Goal: Task Accomplishment & Management: Use online tool/utility

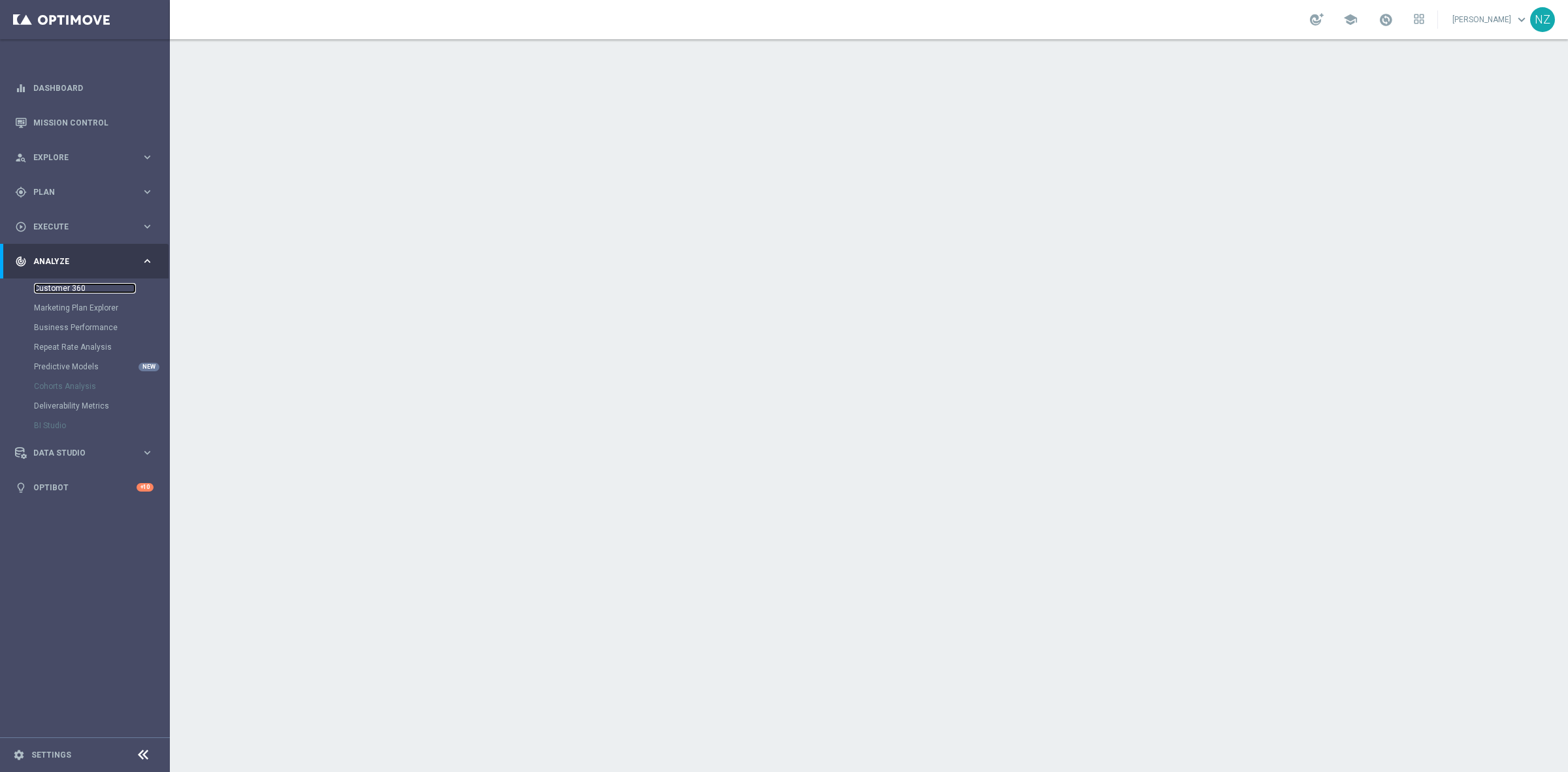
click at [57, 287] on link "Customer 360" at bounding box center [85, 288] width 102 height 11
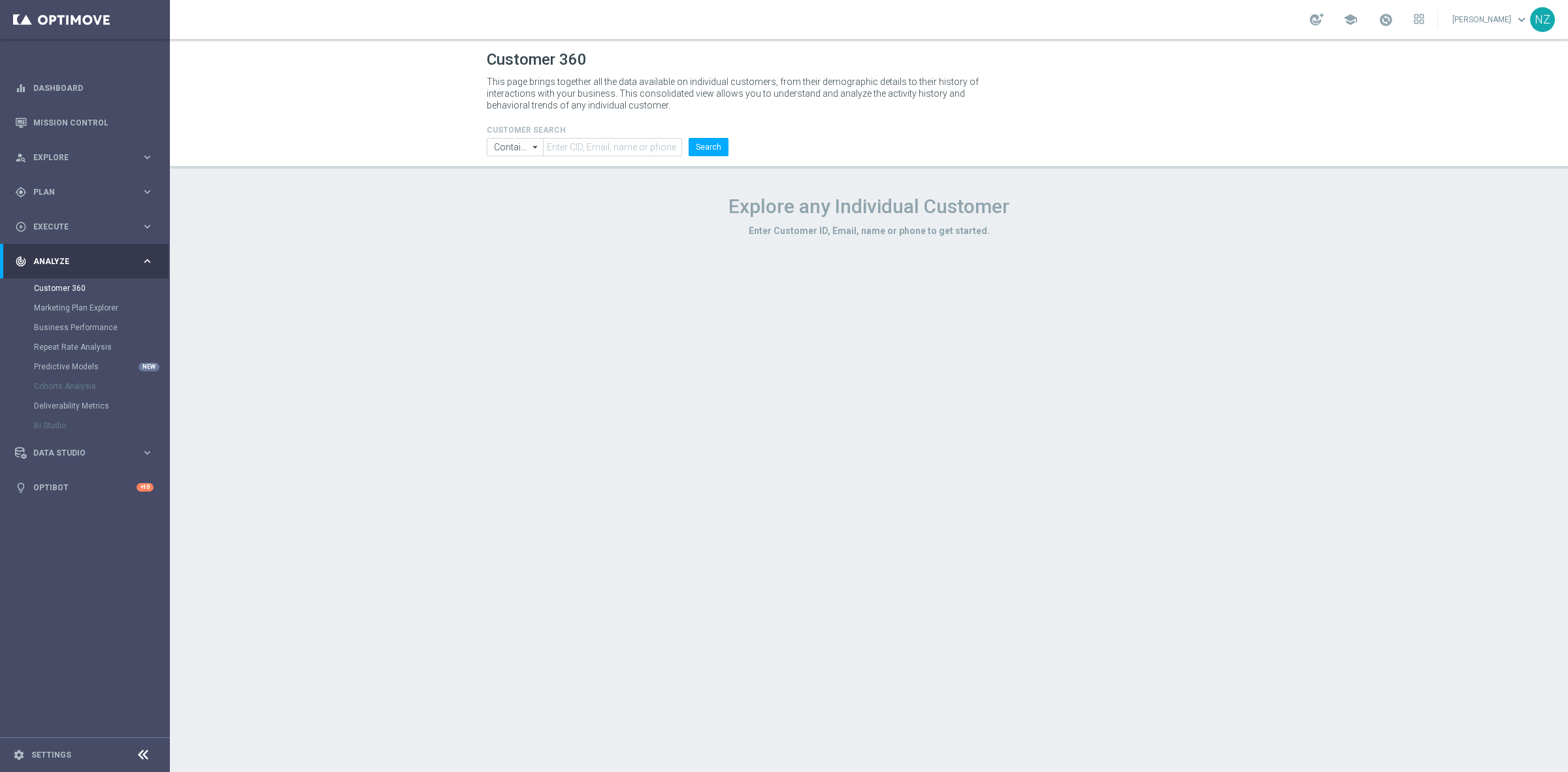
drag, startPoint x: 601, startPoint y: 157, endPoint x: 609, endPoint y: 149, distance: 11.3
click at [602, 157] on header "Customer 360 This page brings together all the data available on individual cus…" at bounding box center [869, 104] width 1398 height 129
click at [611, 149] on input "text" at bounding box center [612, 147] width 139 height 18
paste input "YES YES nie znaleziono 🚨 YES NO YES YES YES YES YES YES YES YES YES NO YES YES …"
type input "YES YES nie znaleziono 🚨 YES NO YES YES YES YES YES YES YES YES YES NO YES YES …"
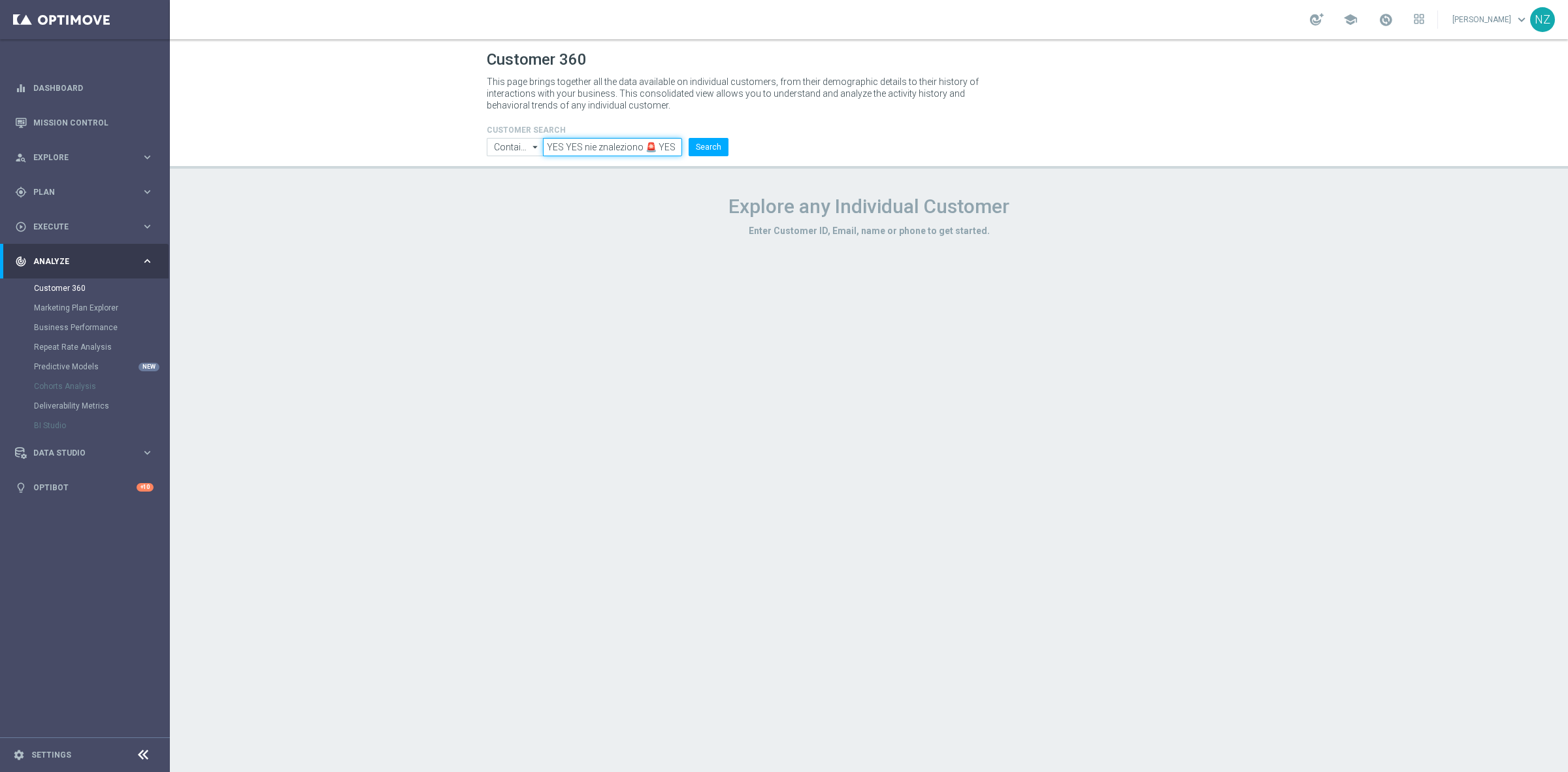
scroll to position [0, 1864]
click at [93, 303] on link "Marketing Plan Explorer" at bounding box center [85, 308] width 102 height 11
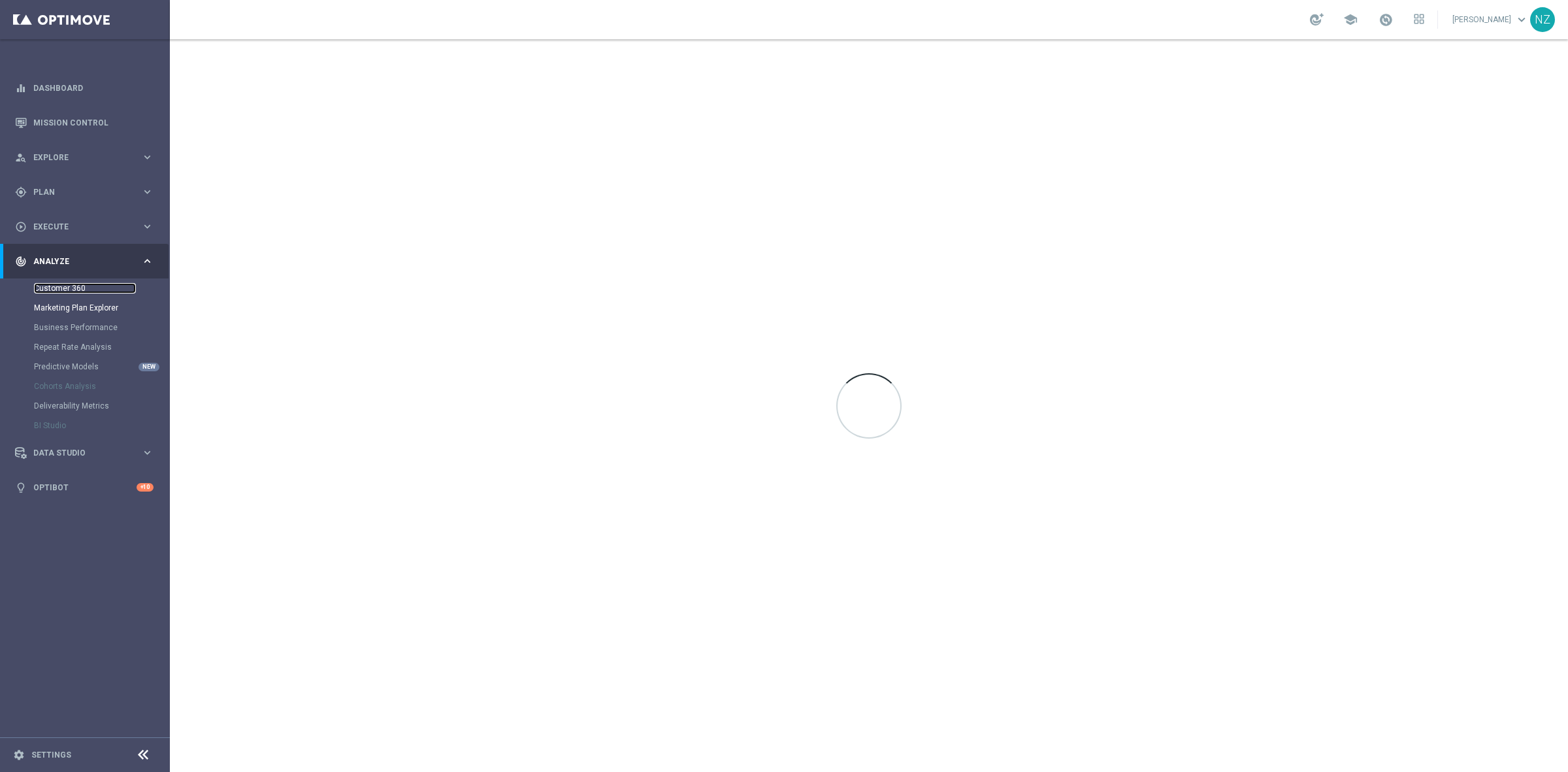
click at [75, 285] on link "Customer 360" at bounding box center [85, 288] width 102 height 11
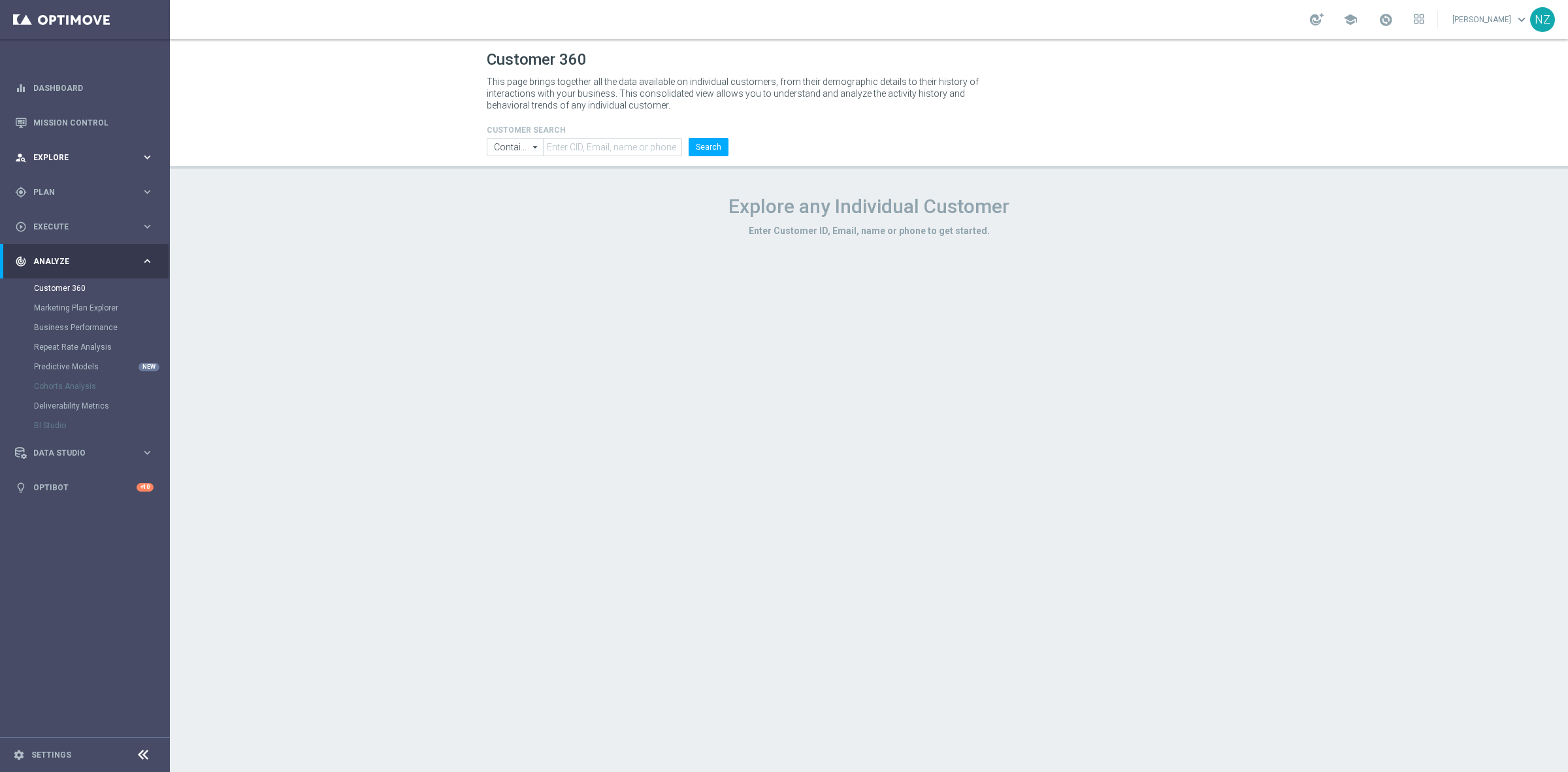
click at [142, 154] on icon "keyboard_arrow_right" at bounding box center [147, 157] width 13 height 13
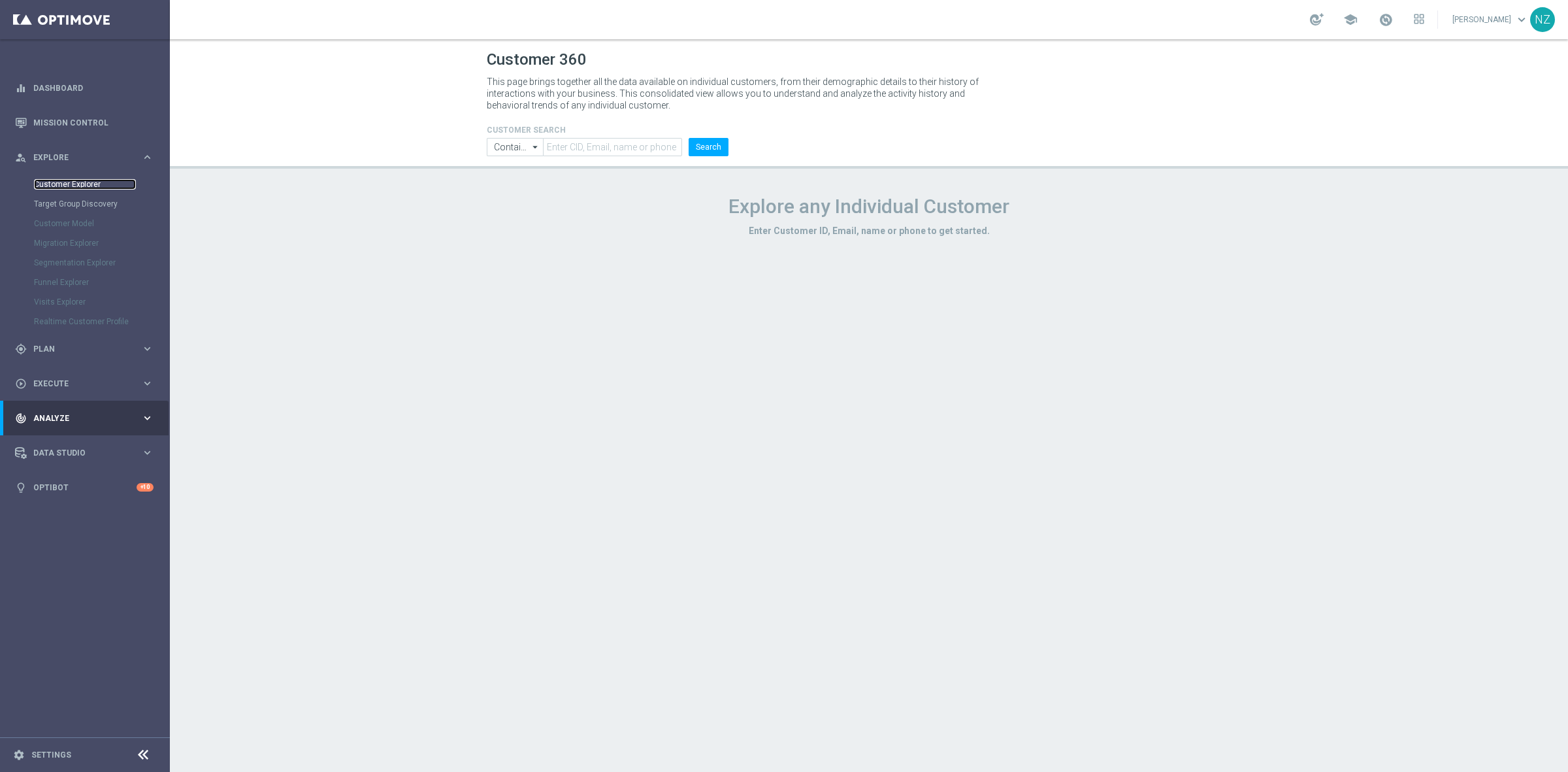
click at [82, 186] on link "Customer Explorer" at bounding box center [85, 184] width 102 height 11
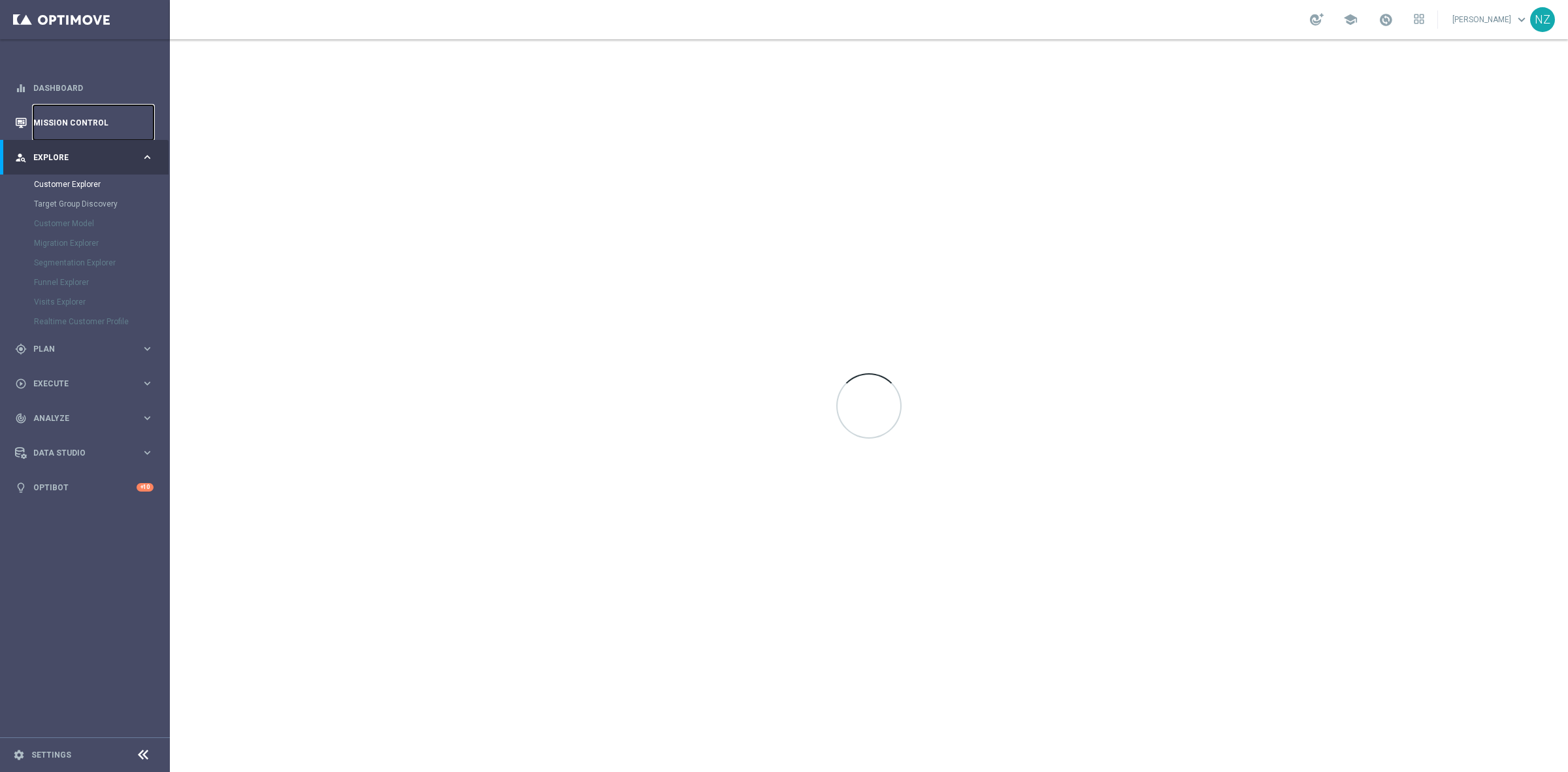
click at [97, 127] on link "Mission Control" at bounding box center [93, 122] width 120 height 35
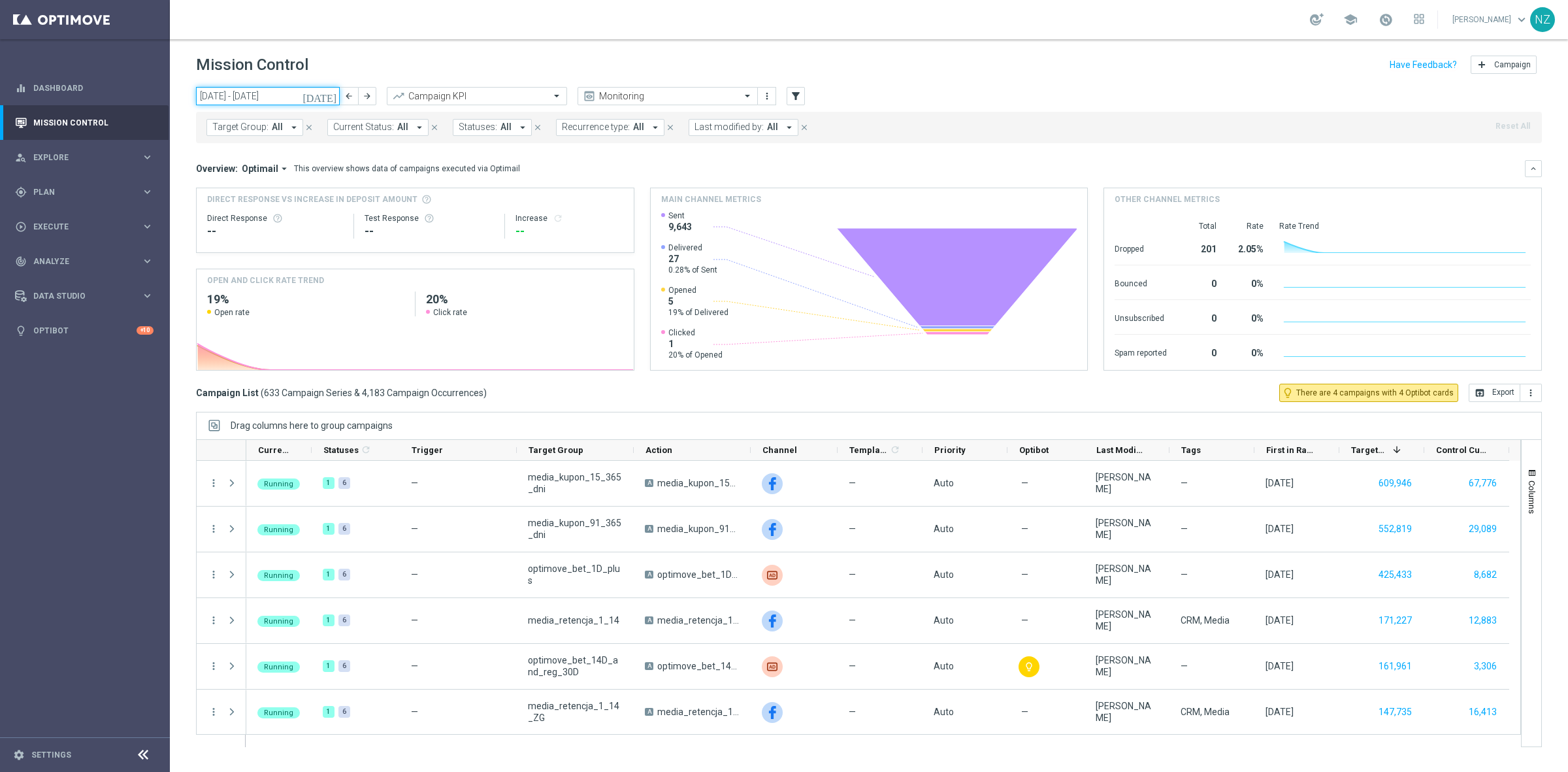
click at [283, 95] on input "06 Oct 2025 - 12 Oct 2025" at bounding box center [267, 96] width 144 height 18
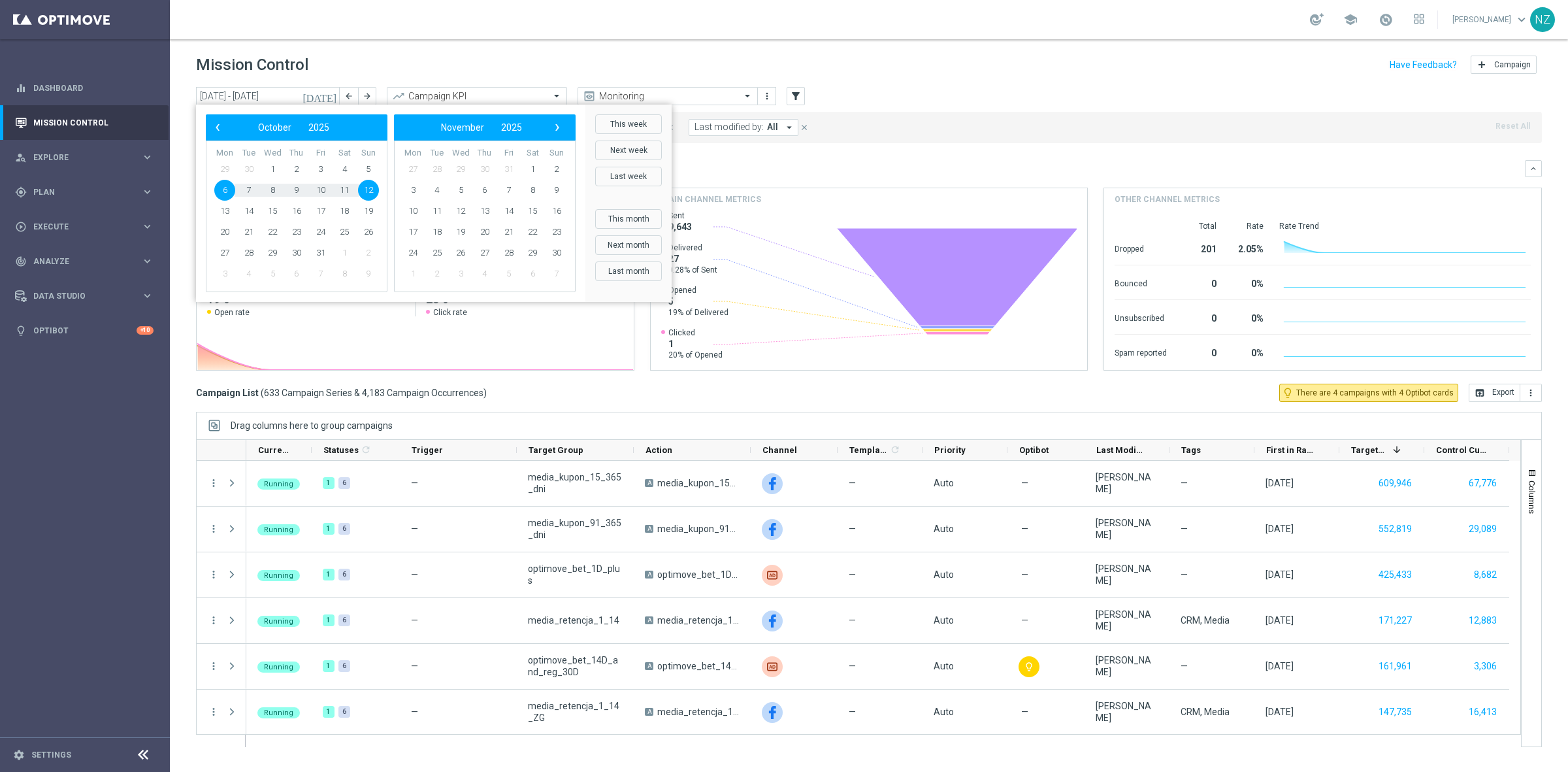
click at [557, 51] on header "Mission Control add Campaign" at bounding box center [869, 63] width 1398 height 48
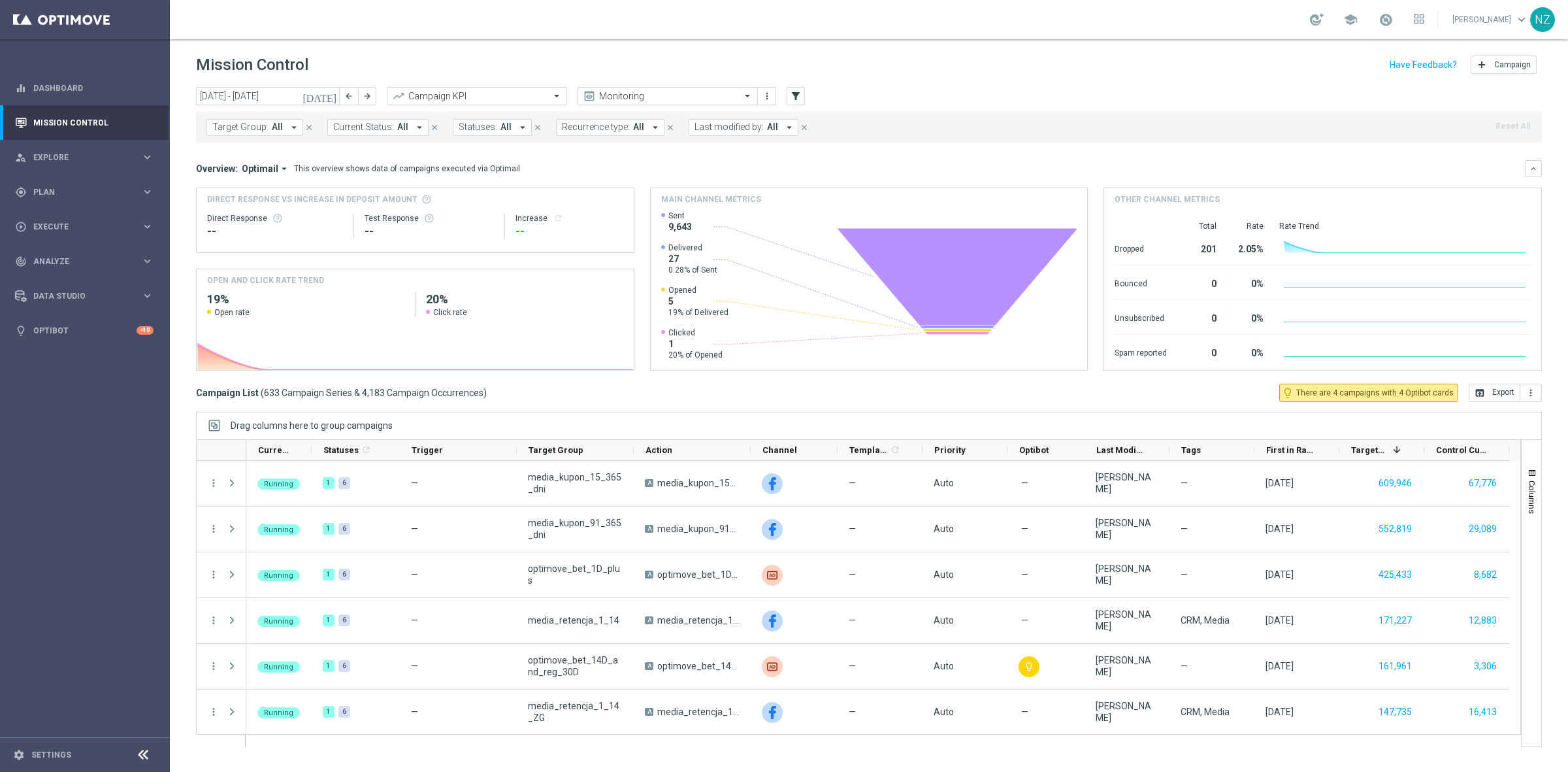
click at [258, 129] on span "Target Group:" at bounding box center [241, 127] width 57 height 11
click at [282, 155] on input "text" at bounding box center [315, 152] width 191 height 11
click at [285, 151] on input "text" at bounding box center [315, 152] width 191 height 11
click at [381, 210] on label "A_PREM-PEXTRA_AUTO_CASHDROP_WELCOME_PW_MRKT_WEEKLY" at bounding box center [328, 210] width 203 height 8
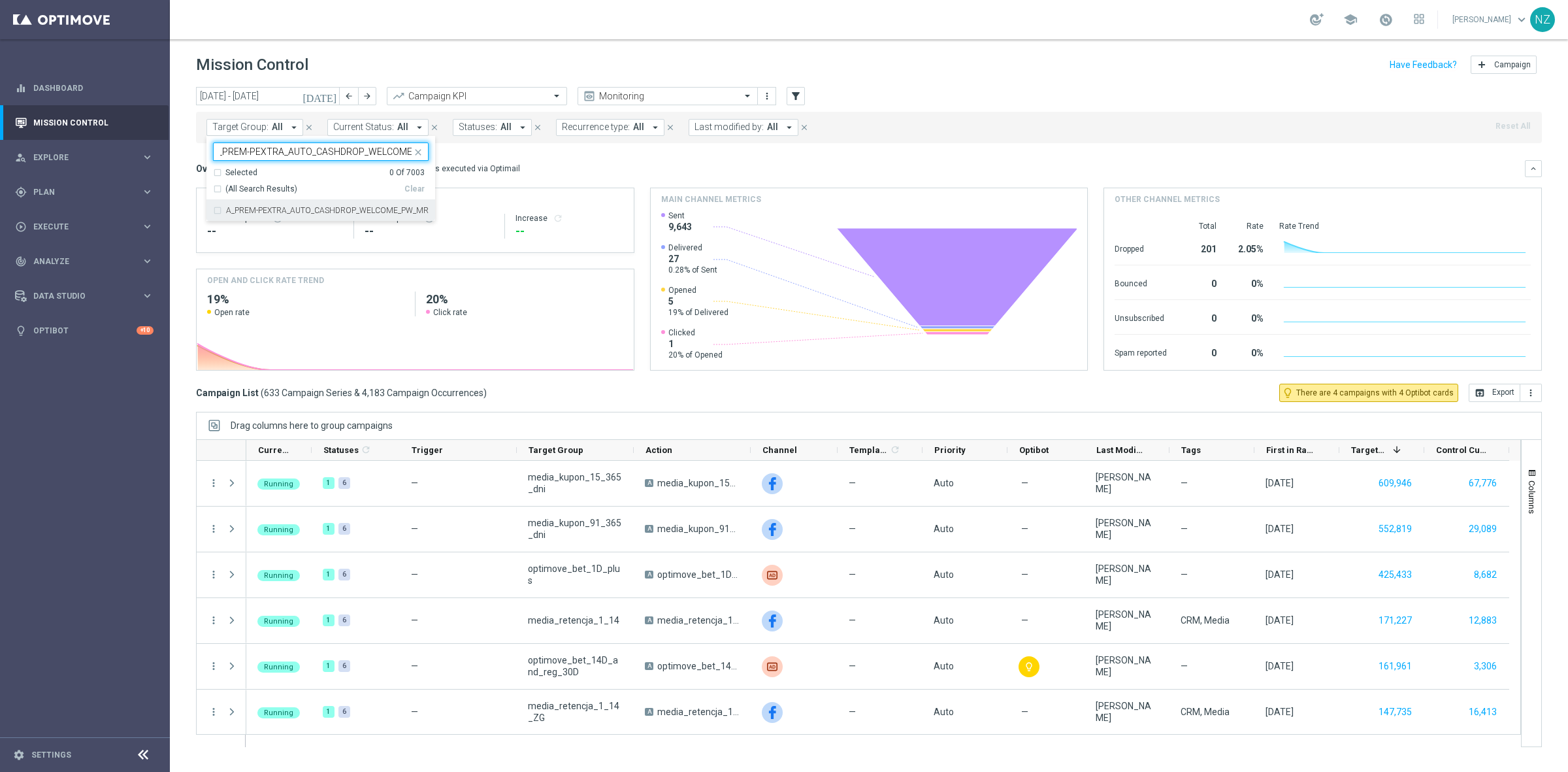
type input "A_PREM-PEXTRA_AUTO_CASHDROP_WELCOME_"
click at [371, 150] on input "A_PREM-PEXTRA_AUTO_CASHDROP_WELCOME_" at bounding box center [315, 152] width 191 height 11
drag, startPoint x: 363, startPoint y: 151, endPoint x: 549, endPoint y: 154, distance: 186.0
click at [544, 151] on div "today 06 Oct 2025 - 12 Oct 2025 arrow_back arrow_forward Campaign KPI trending_…" at bounding box center [869, 424] width 1398 height 673
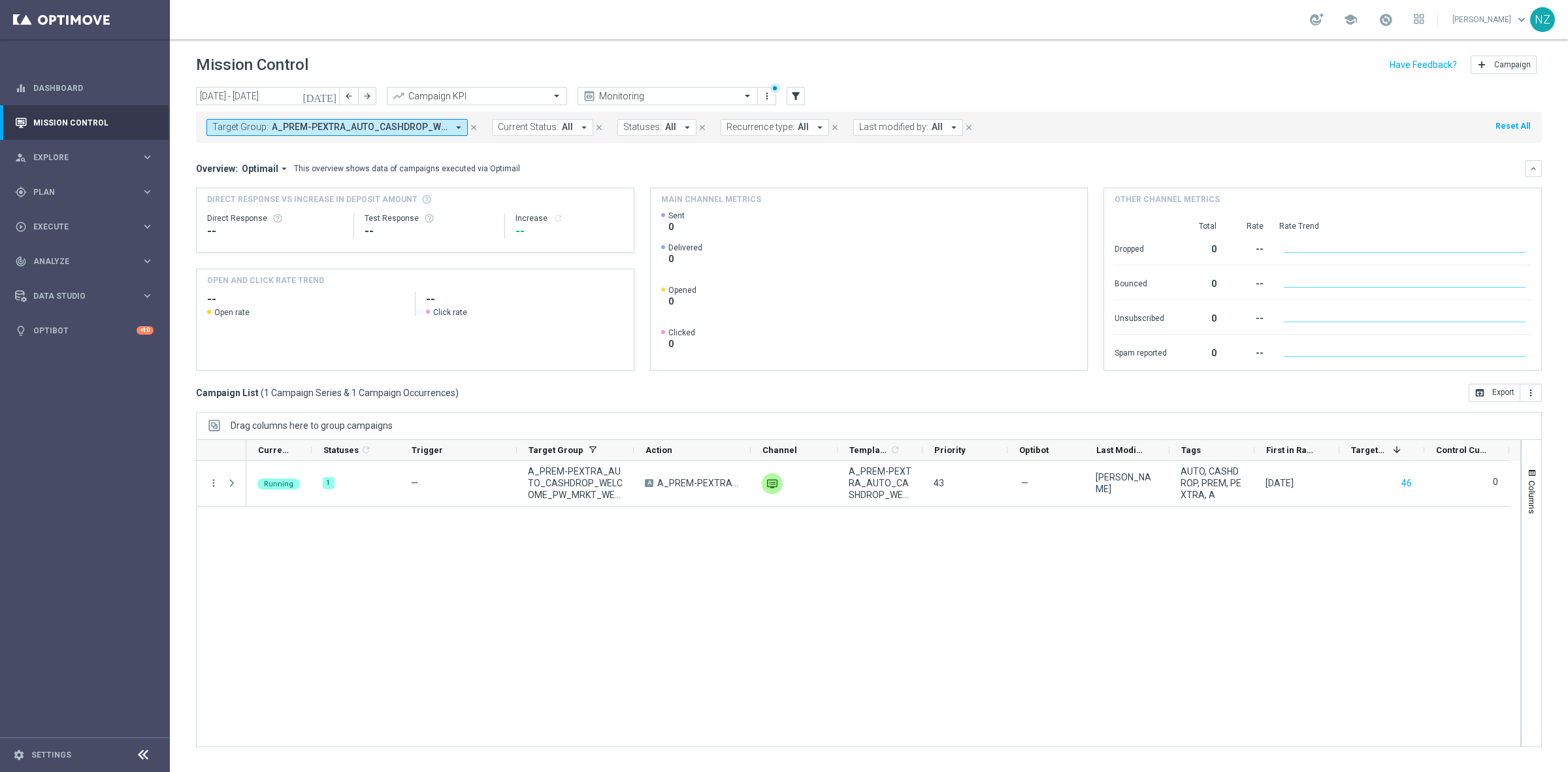
click at [399, 124] on span "A_PREM-PEXTRA_AUTO_CASHDROP_WELCOME_PW_MRKT_WEEKLY" at bounding box center [360, 127] width 176 height 11
click at [301, 152] on input "text" at bounding box center [315, 152] width 191 height 11
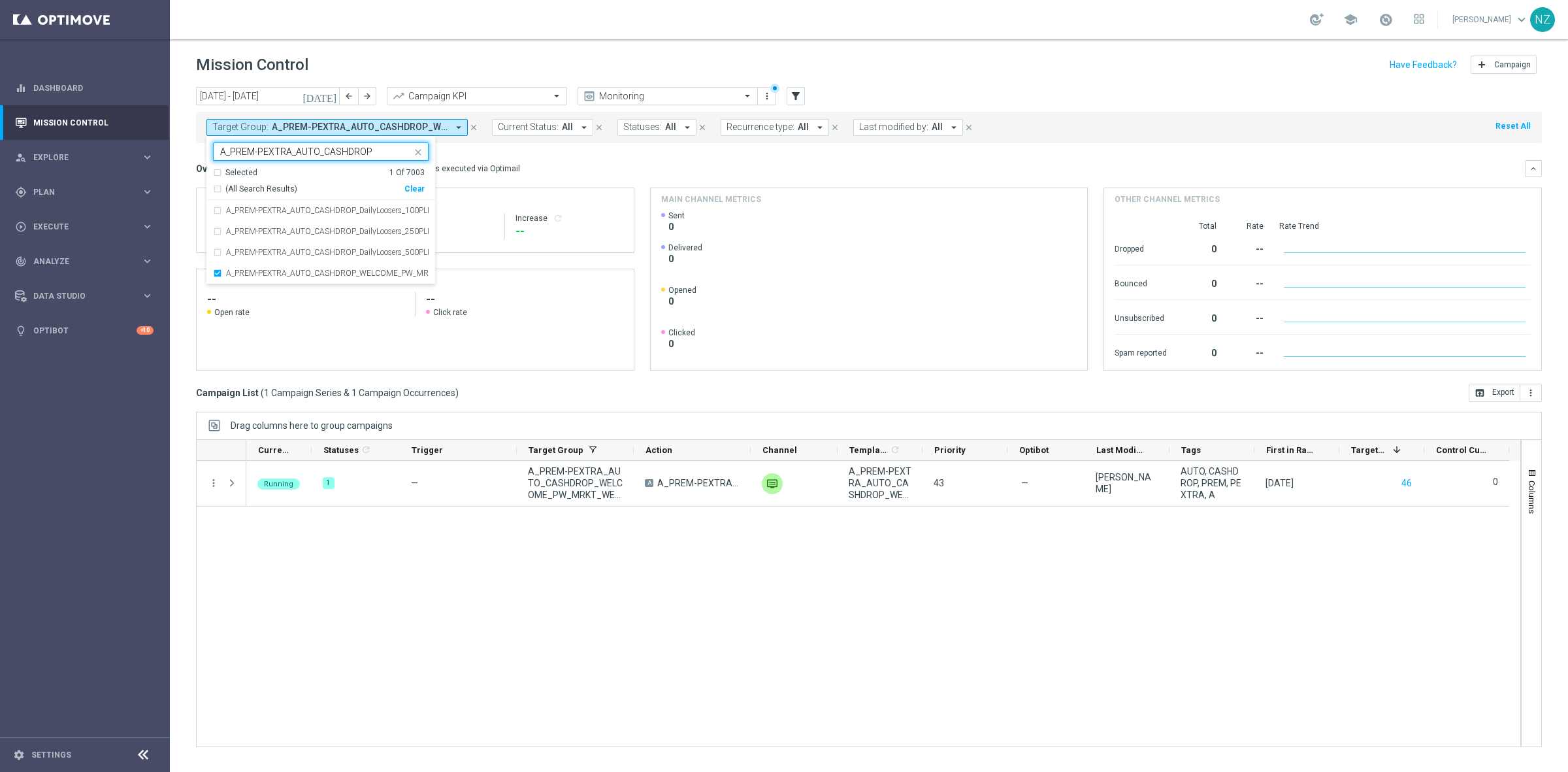
type input "A_PREM-PEXTRA_AUTO_CASHDROP"
click at [485, 609] on div "Running 1 — A_PREM-PEXTRA_AUTO_CASHDROP_WELCOME_PW_MRKT_WEEKLY A A_PREM-PEXTRA_…" at bounding box center [883, 603] width 1275 height 285
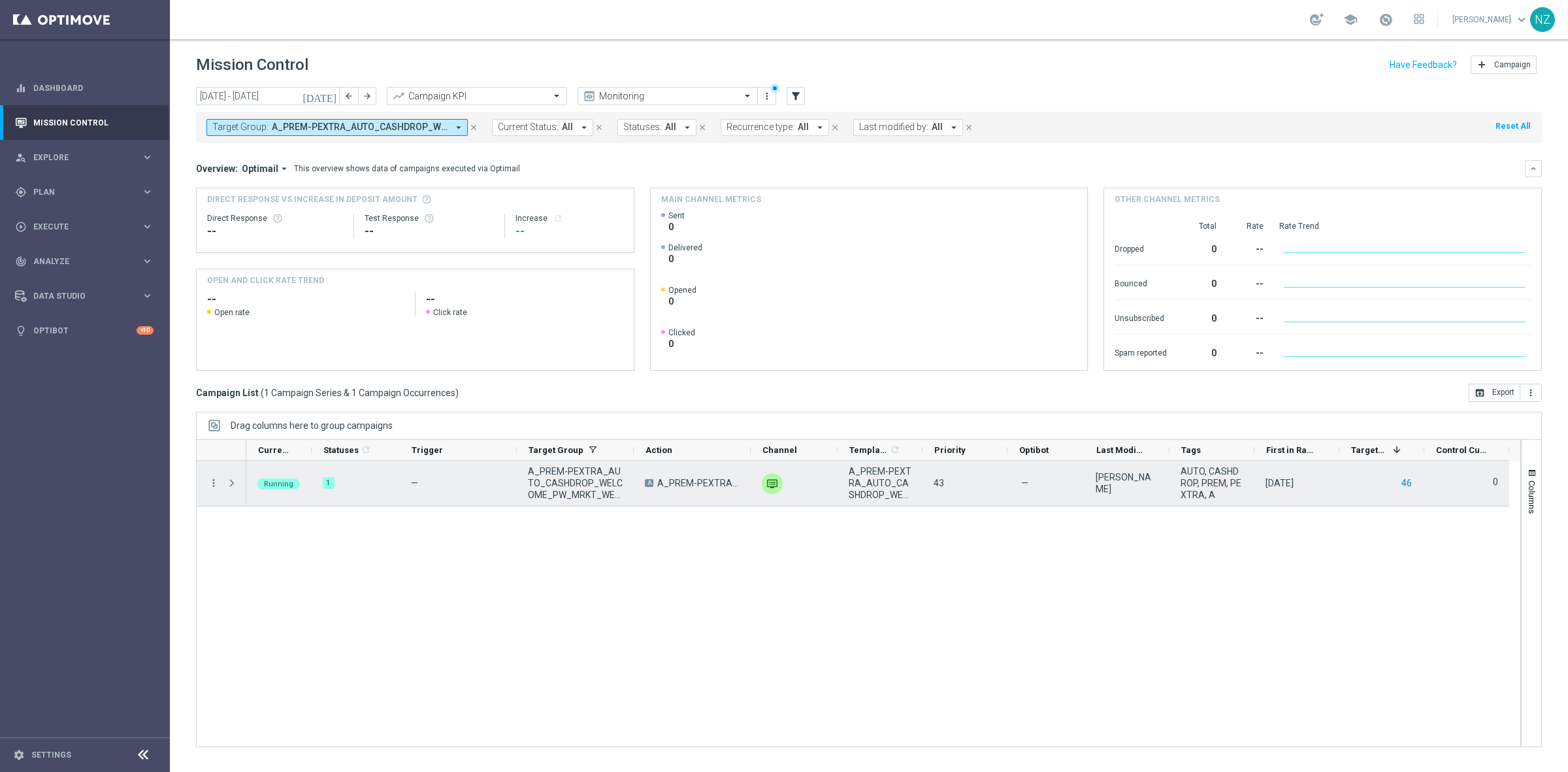
click at [1408, 482] on button "46" at bounding box center [1406, 483] width 13 height 16
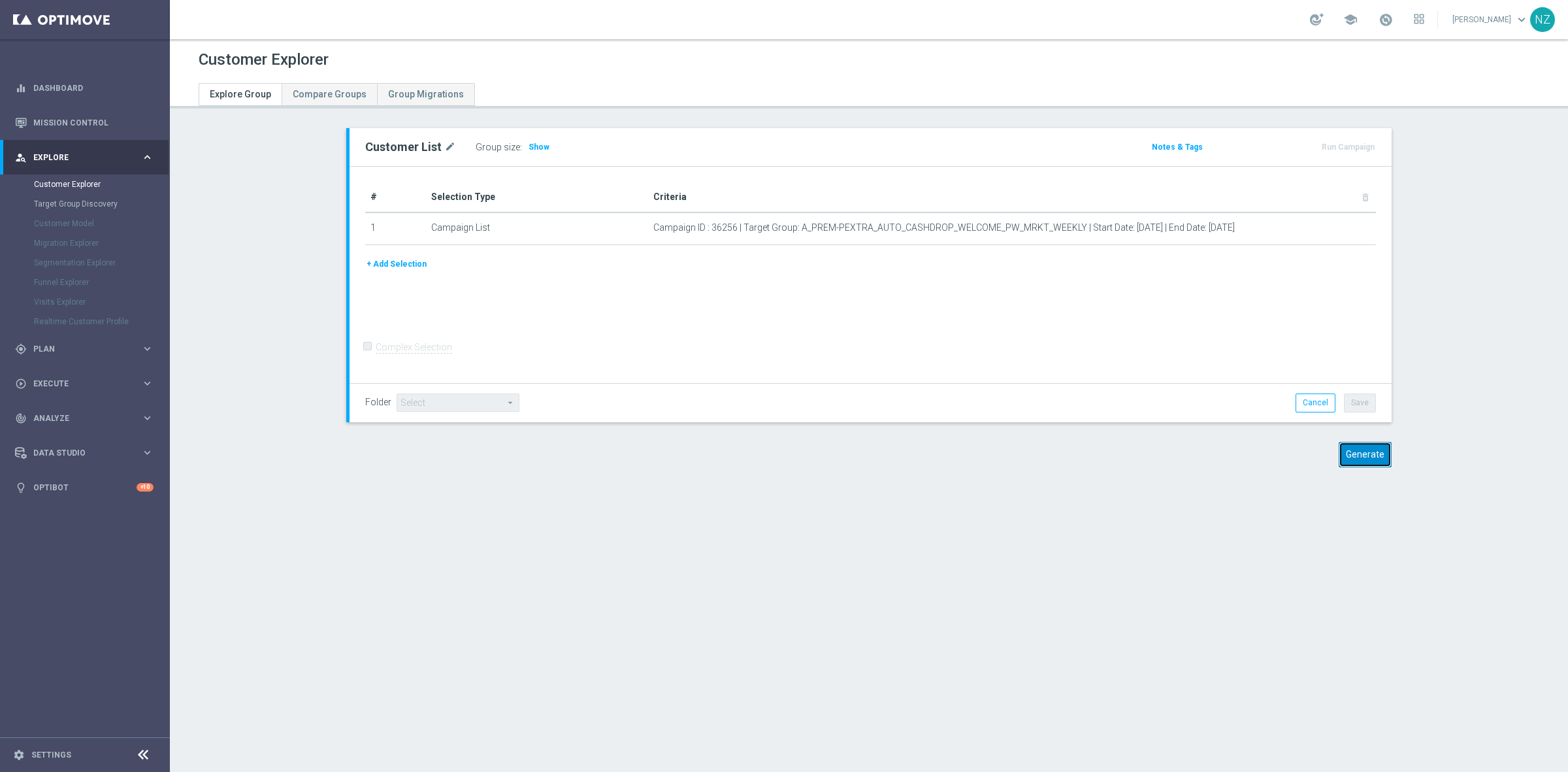
click at [1354, 448] on button "Generate" at bounding box center [1365, 454] width 53 height 25
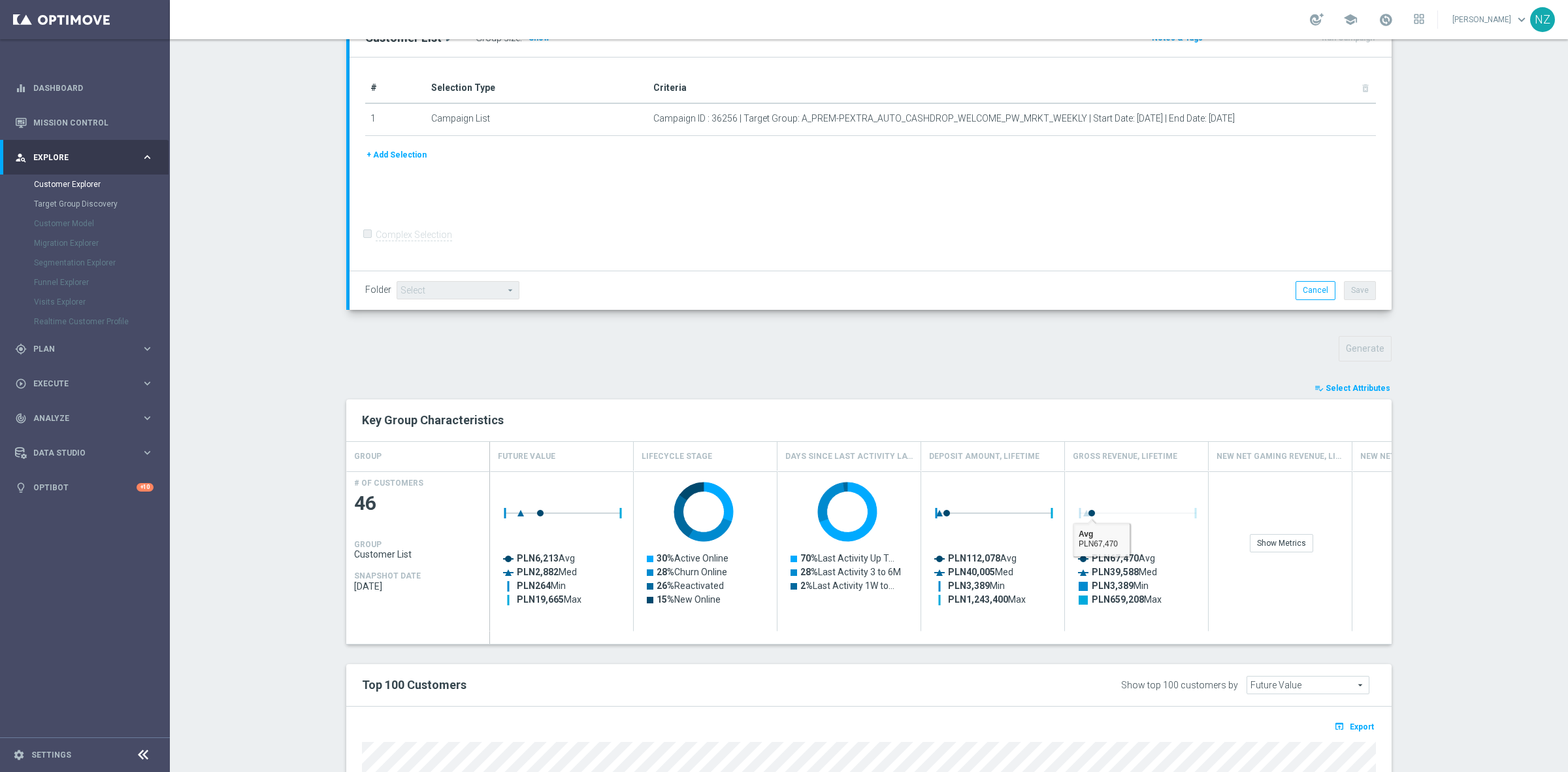
scroll to position [464, 0]
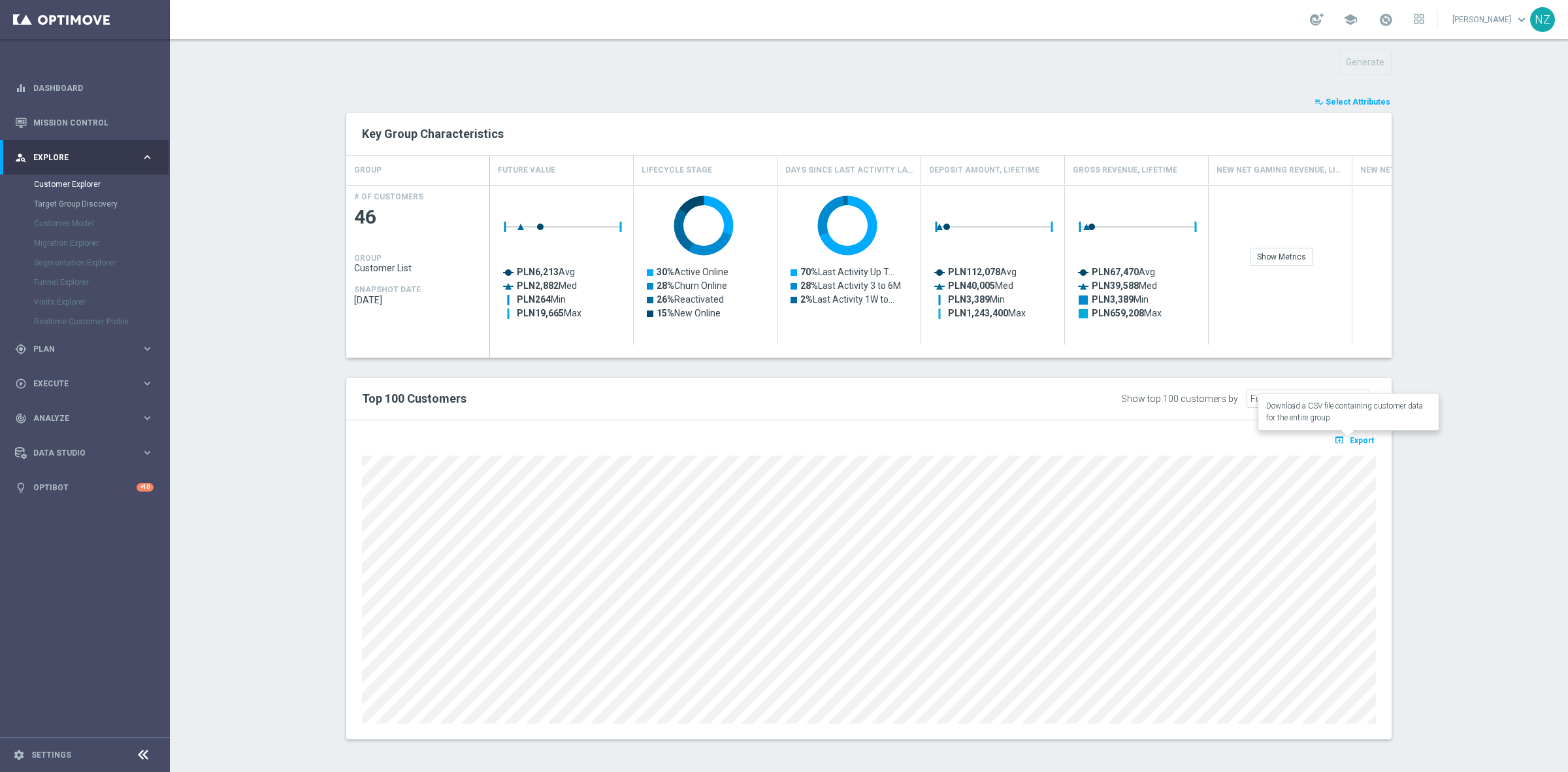
click at [1351, 436] on span "Export" at bounding box center [1362, 441] width 24 height 9
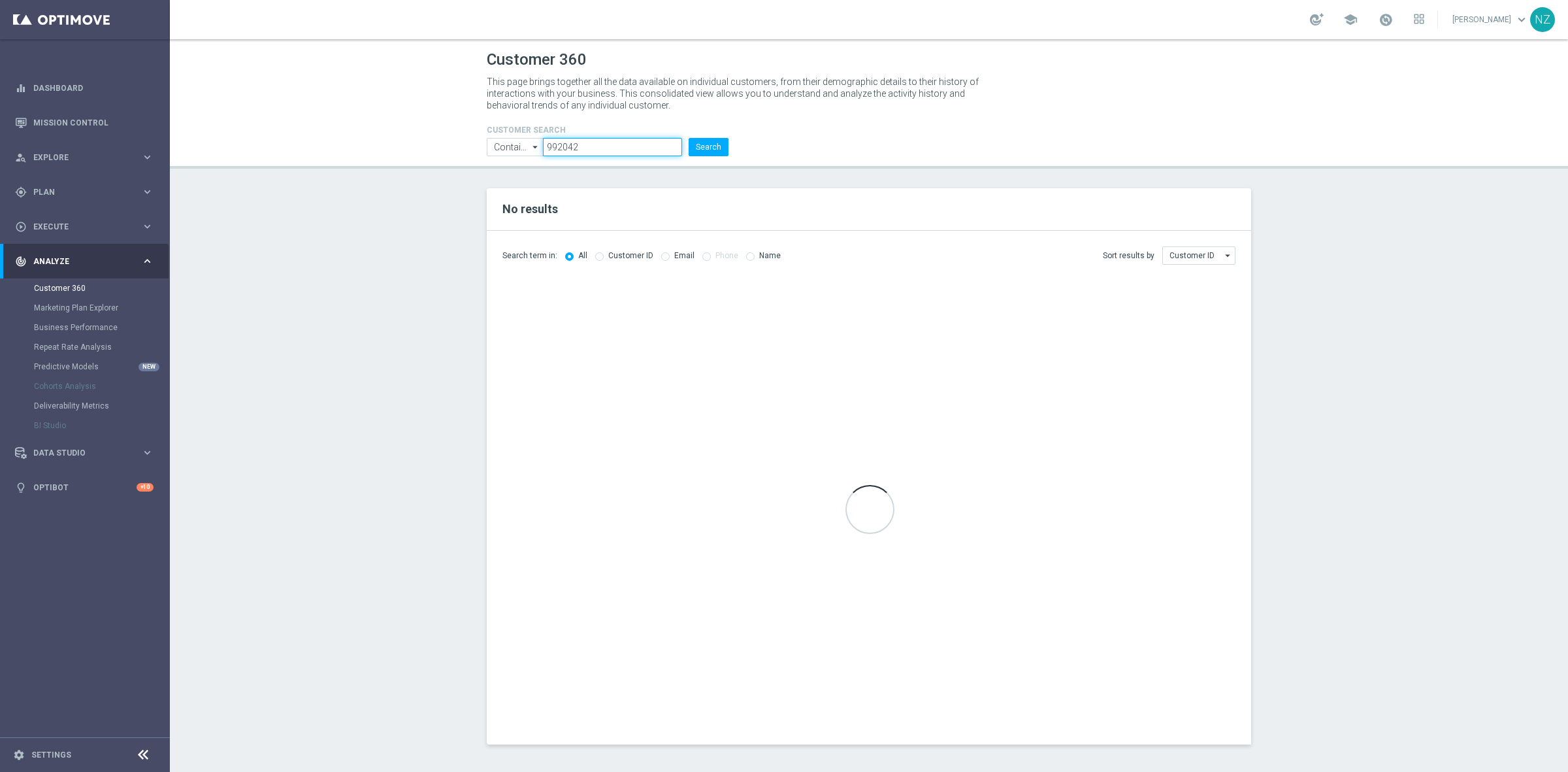
drag, startPoint x: 602, startPoint y: 143, endPoint x: 337, endPoint y: 161, distance: 265.6
click at [358, 154] on header "Customer 360 This page brings together all the data available on individual cus…" at bounding box center [869, 104] width 1398 height 129
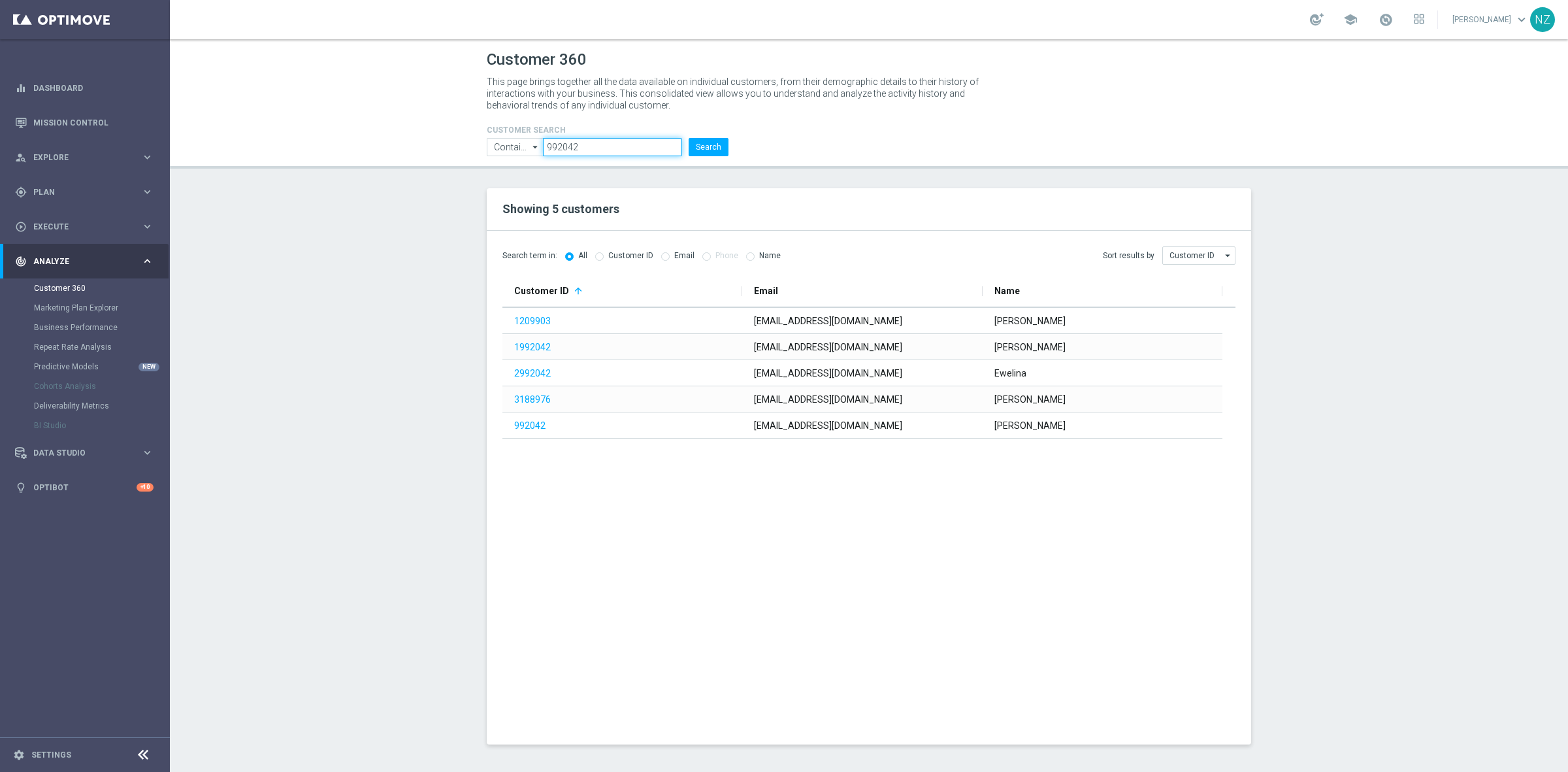
paste input "1661810"
type input "1661810"
click button "Search" at bounding box center [708, 147] width 39 height 18
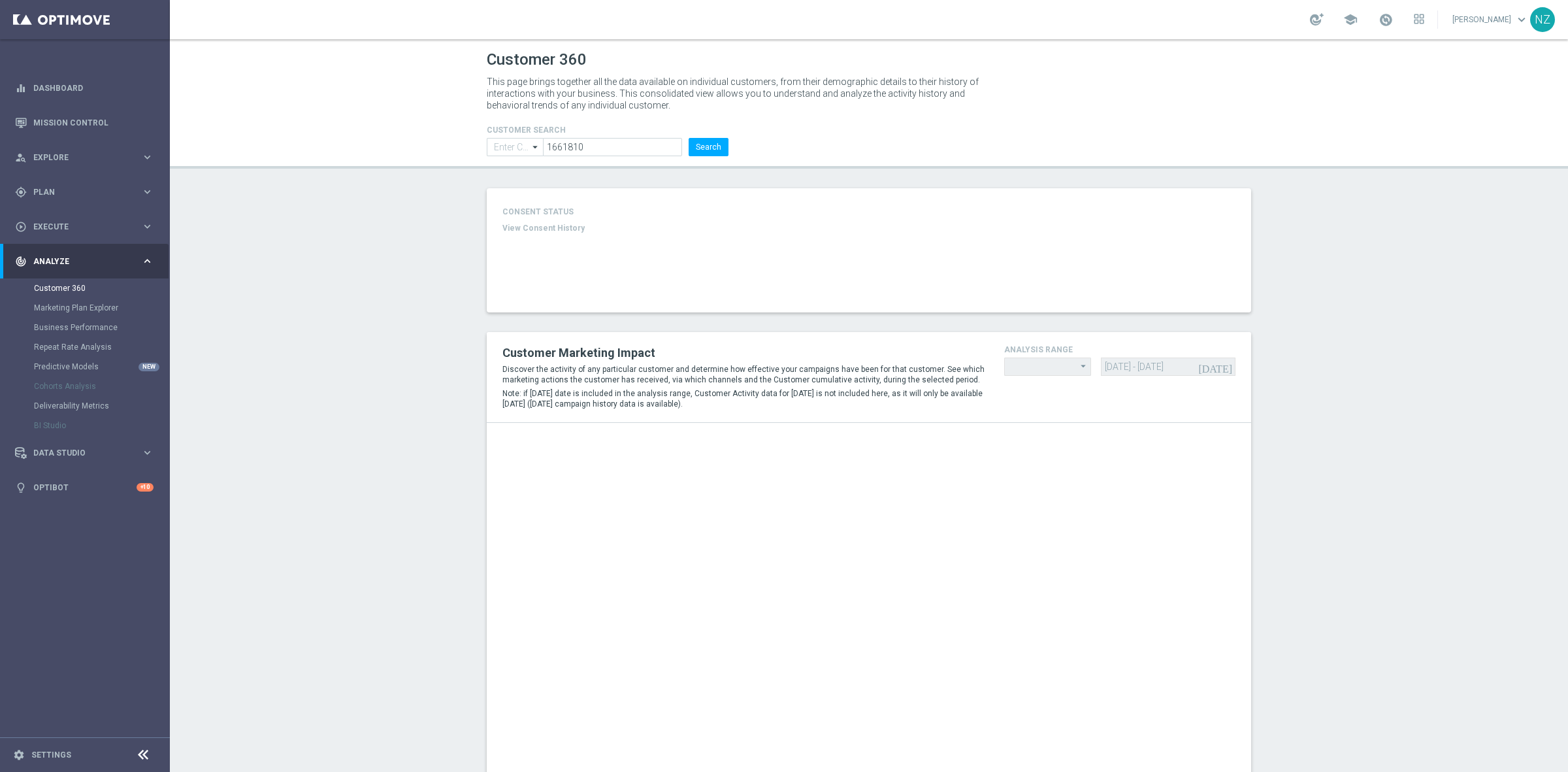
type input "Contains"
type input "Last 30 days"
type input "Deposit Amount"
type input "Last 30 days"
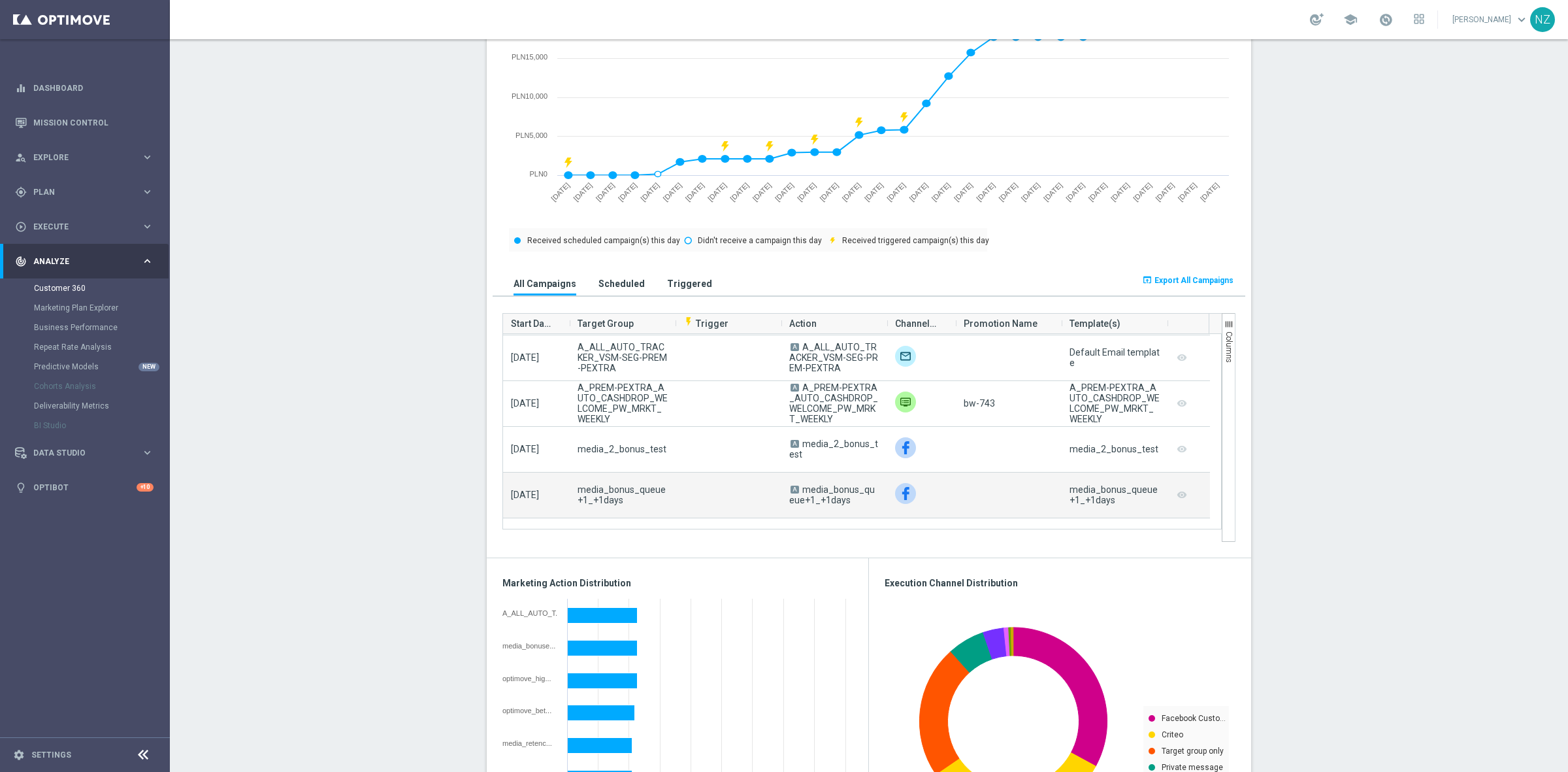
scroll to position [2614, 0]
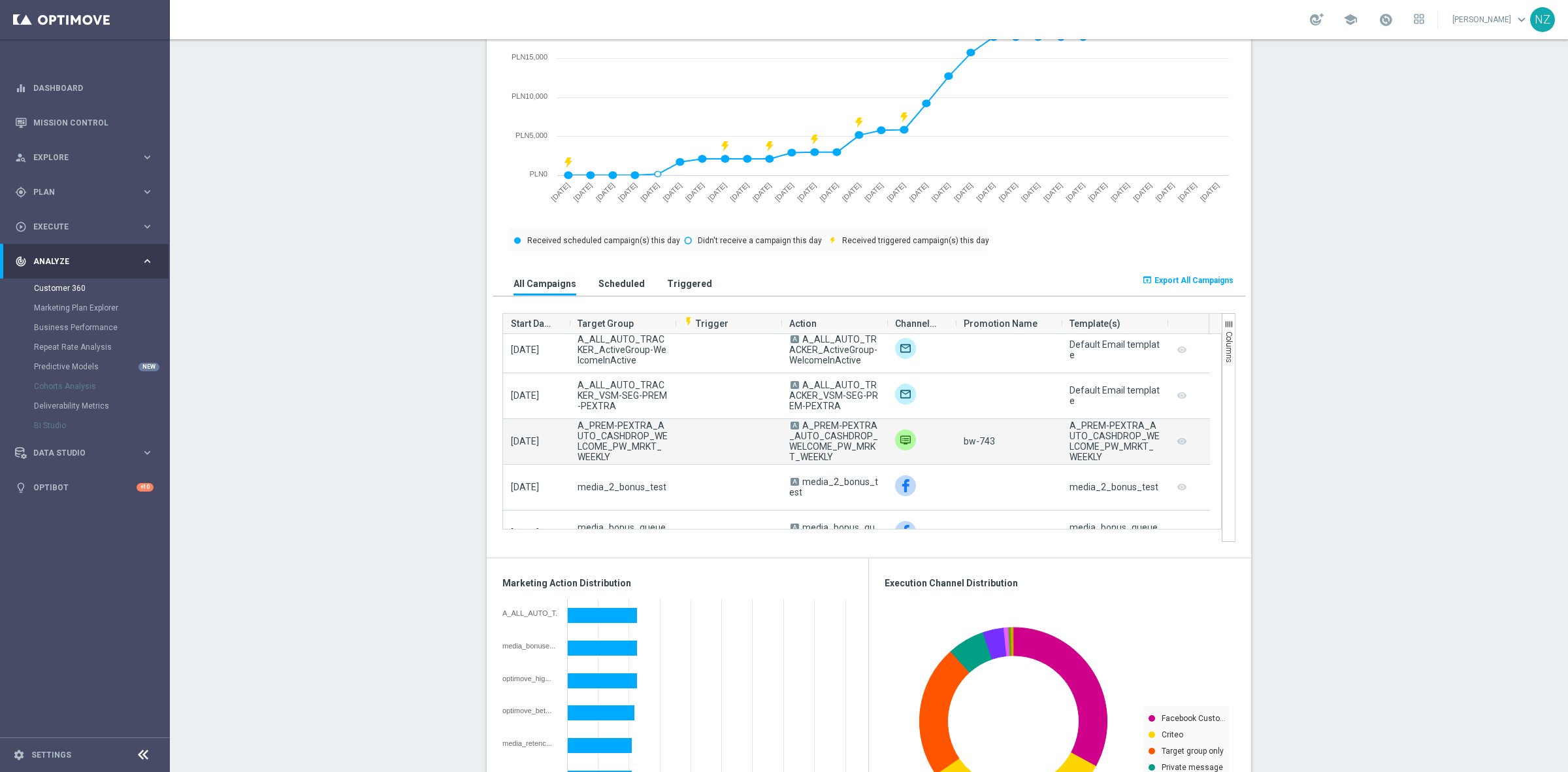
drag, startPoint x: 796, startPoint y: 424, endPoint x: 834, endPoint y: 460, distance: 52.3
click at [834, 460] on span "A A_PREM-PEXTRA_AUTO_CASHDROP_WELCOME_PW_MRKT_WEEKLY" at bounding box center [834, 441] width 90 height 42
copy span "A_PREM-PEXTRA_AUTO_CASHDROP_WELCOME_PW_MRKT_WEEKLY"
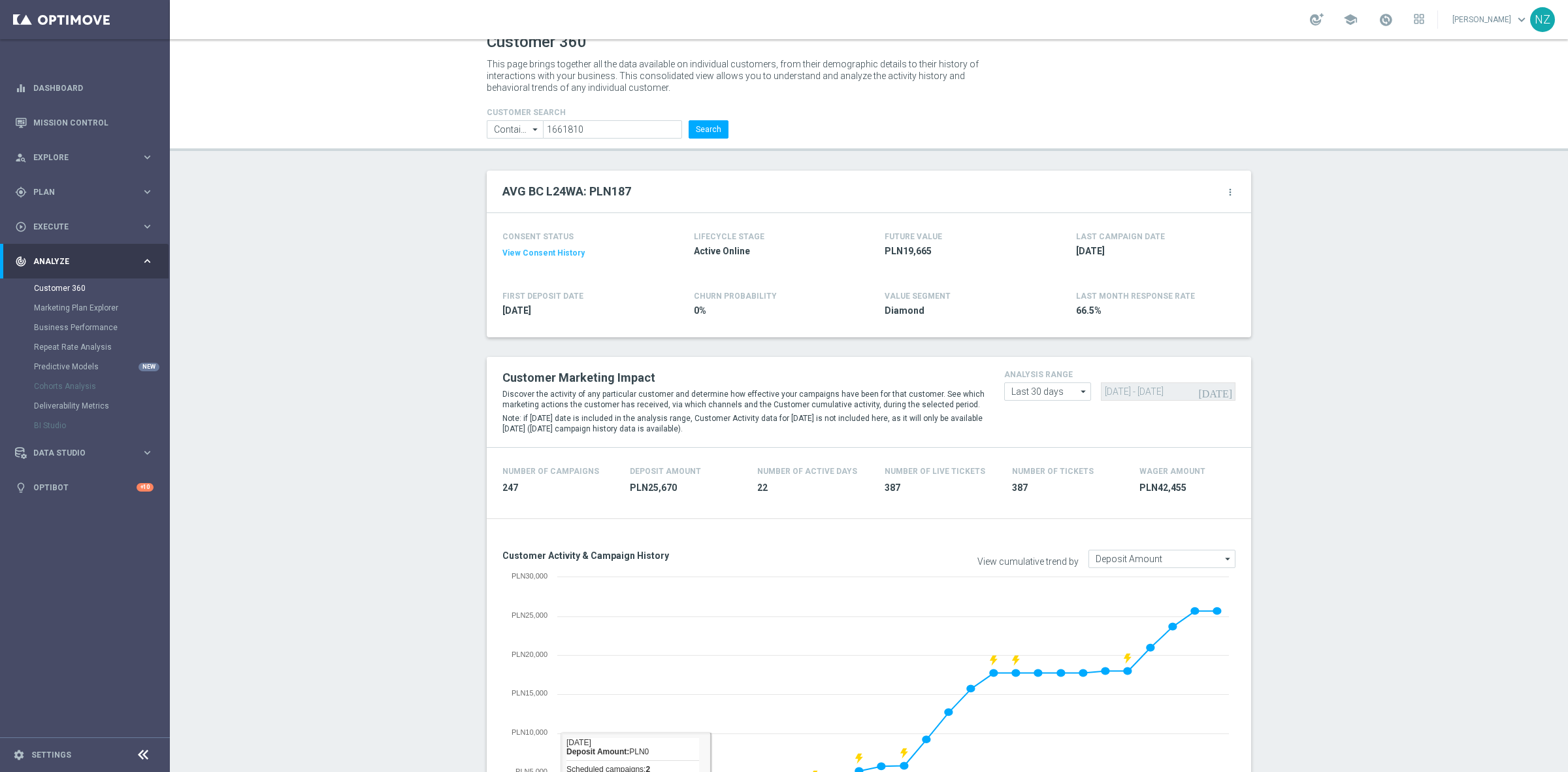
scroll to position [0, 0]
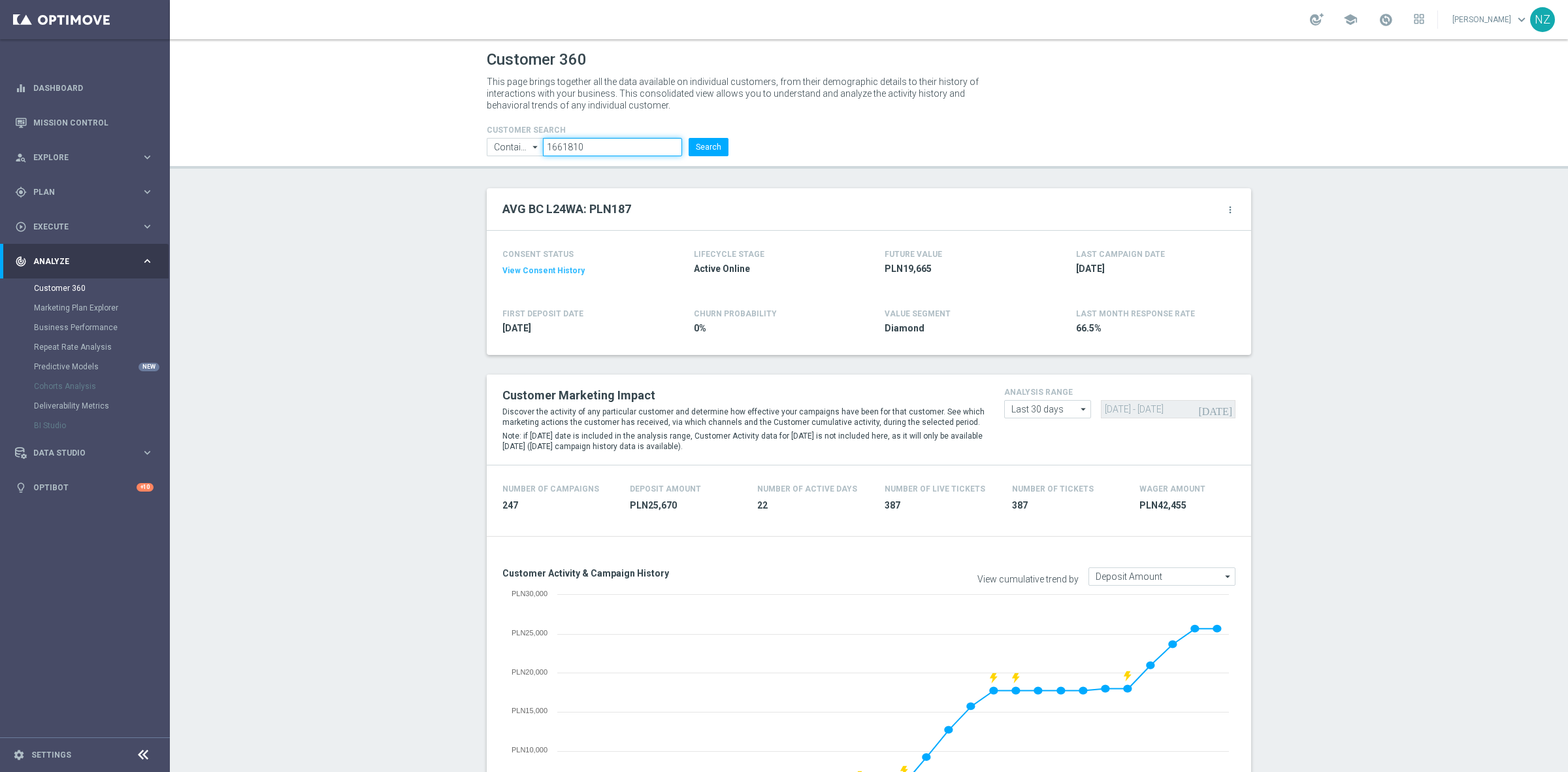
drag, startPoint x: 606, startPoint y: 142, endPoint x: 234, endPoint y: 170, distance: 373.1
click at [263, 178] on div "Customer 360 This page brings together all the data available on individual cus…" at bounding box center [869, 406] width 1398 height 733
paste input "875037"
type input "875037"
click button "Search" at bounding box center [708, 147] width 39 height 18
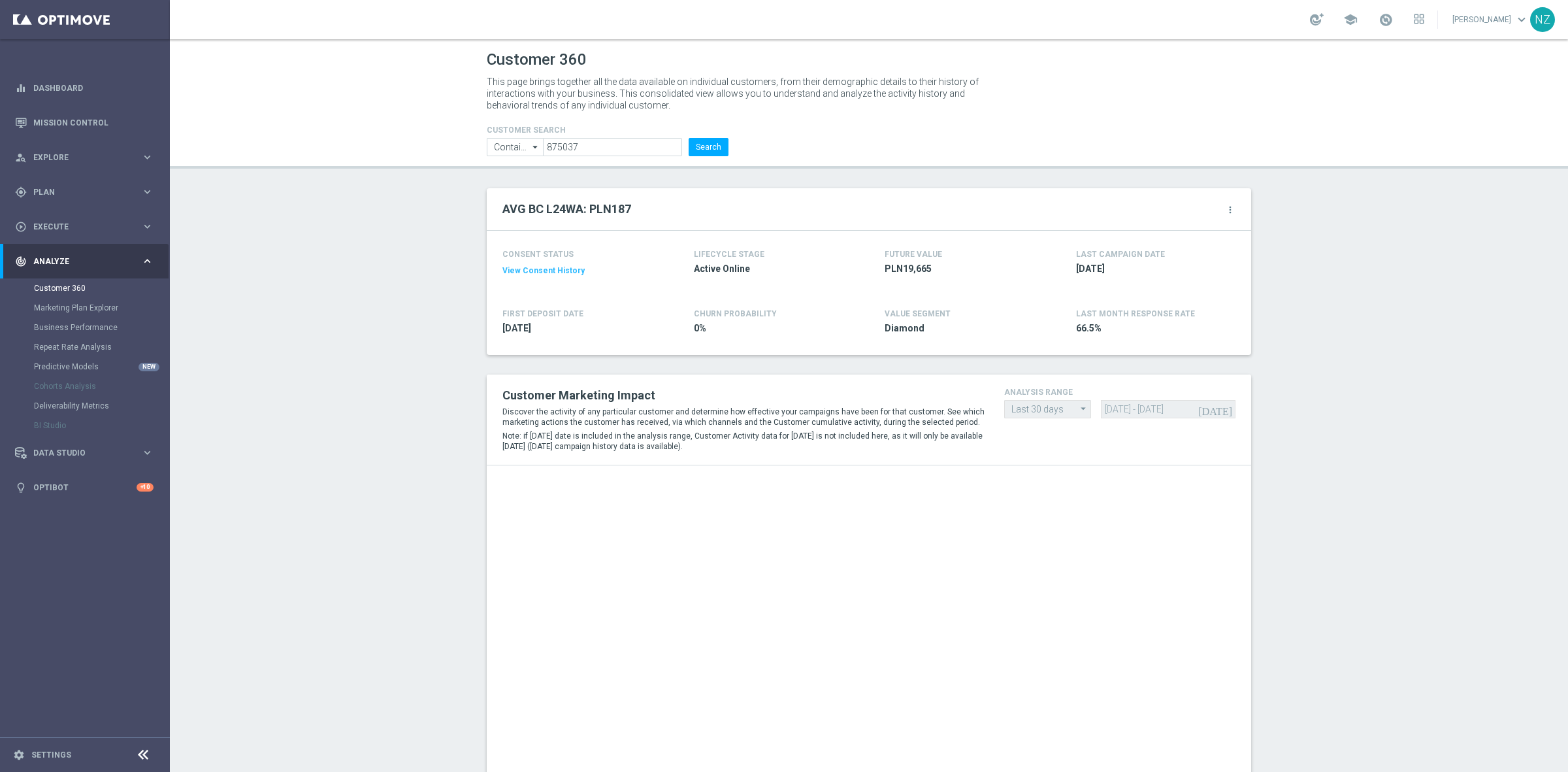
click at [686, 141] on li "Search" at bounding box center [709, 147] width 47 height 18
click at [694, 145] on button "Search" at bounding box center [708, 147] width 39 height 18
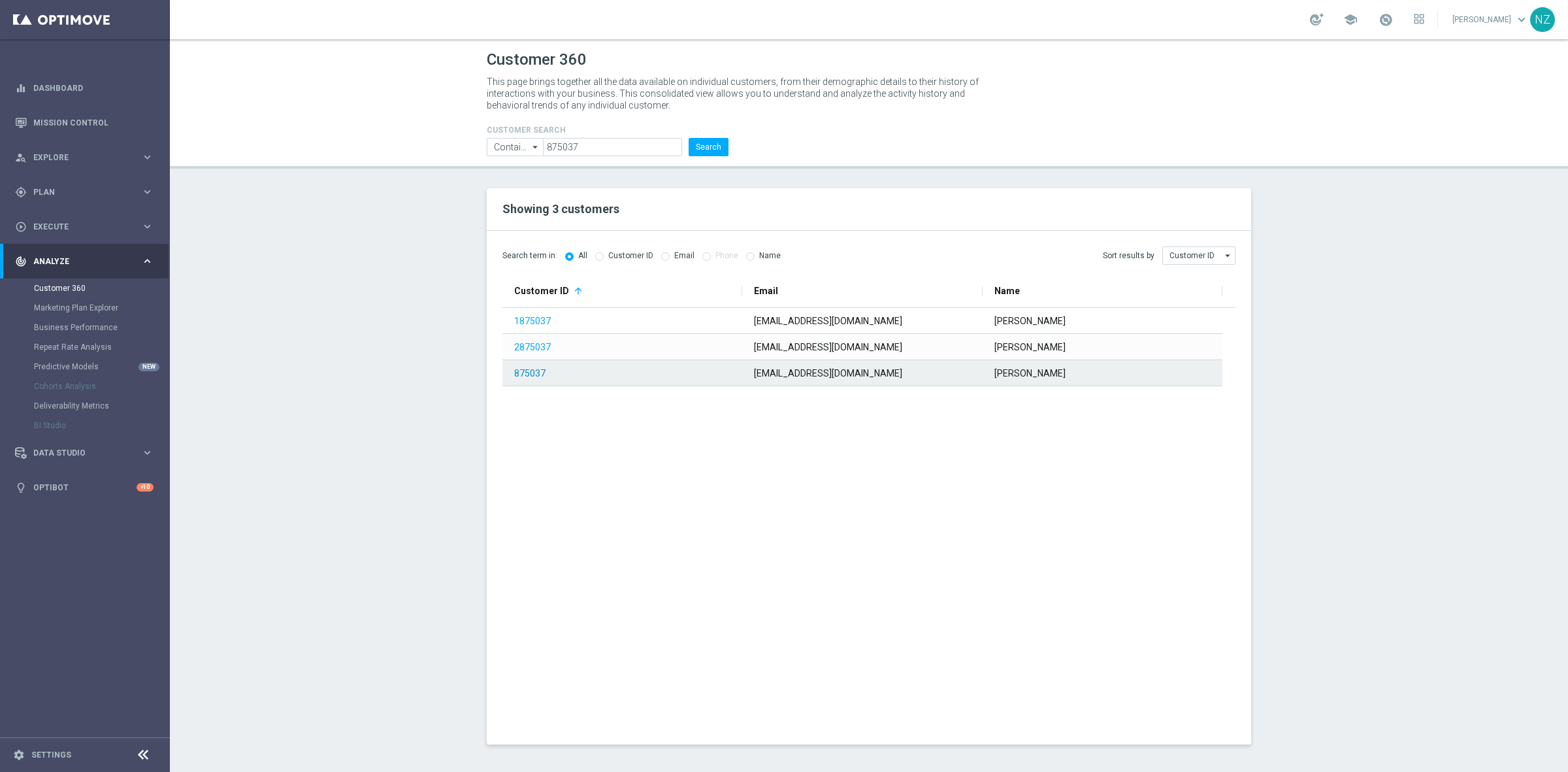
click at [523, 373] on link "875037" at bounding box center [530, 373] width 31 height 11
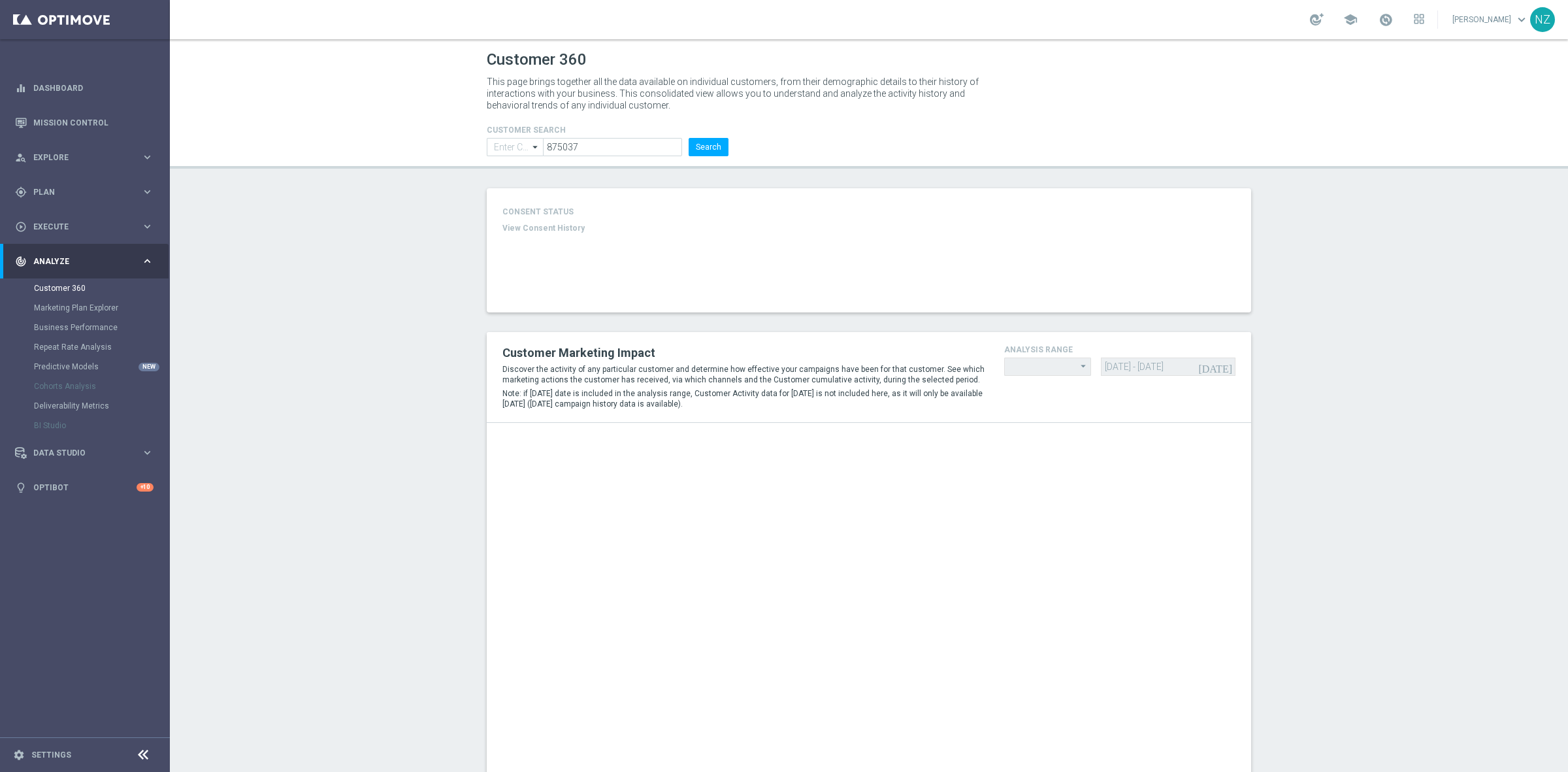
type input "Contains"
type input "Last 30 days"
type input "Deposit Amount"
type input "Last 30 days"
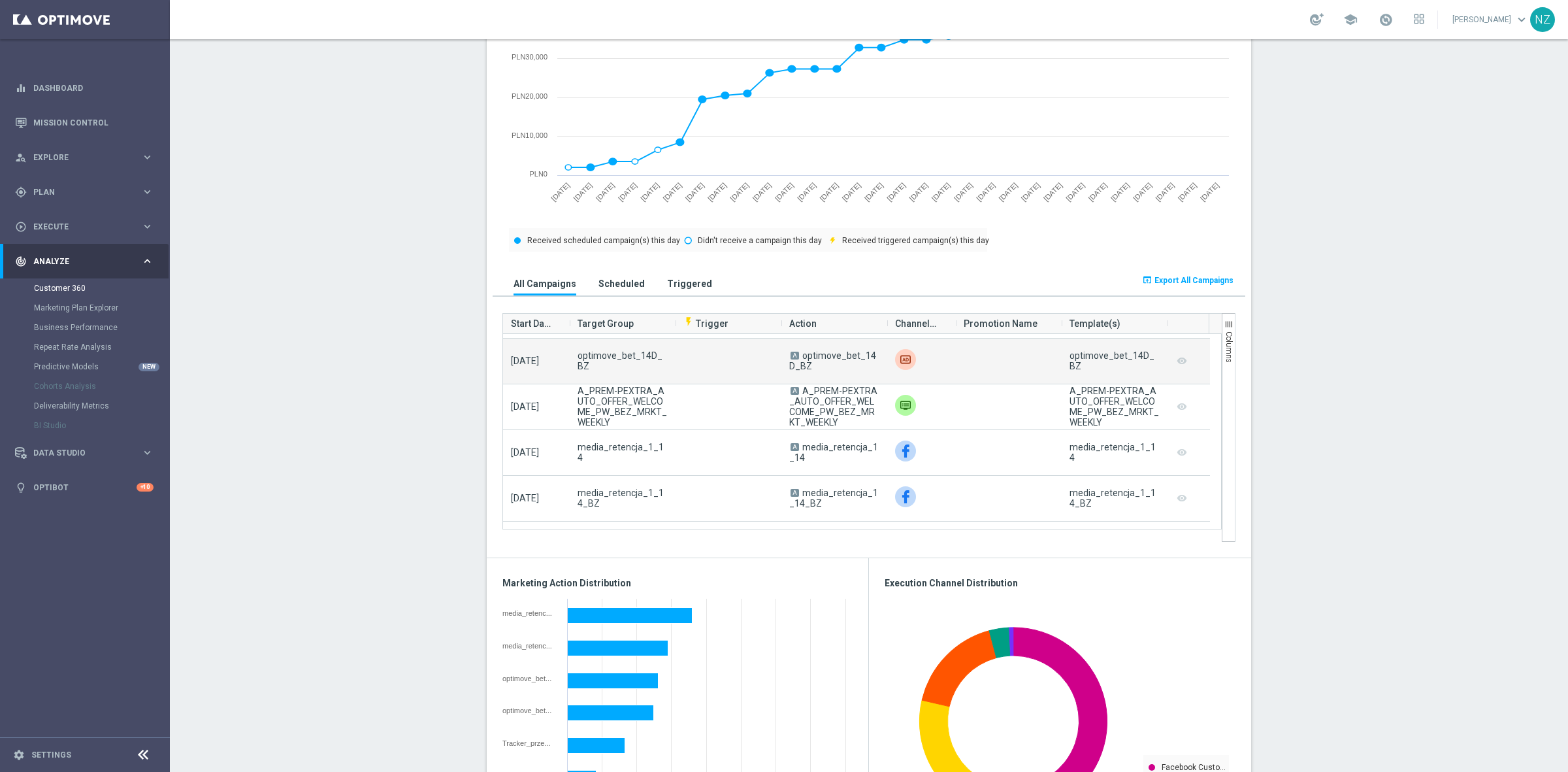
scroll to position [2532, 0]
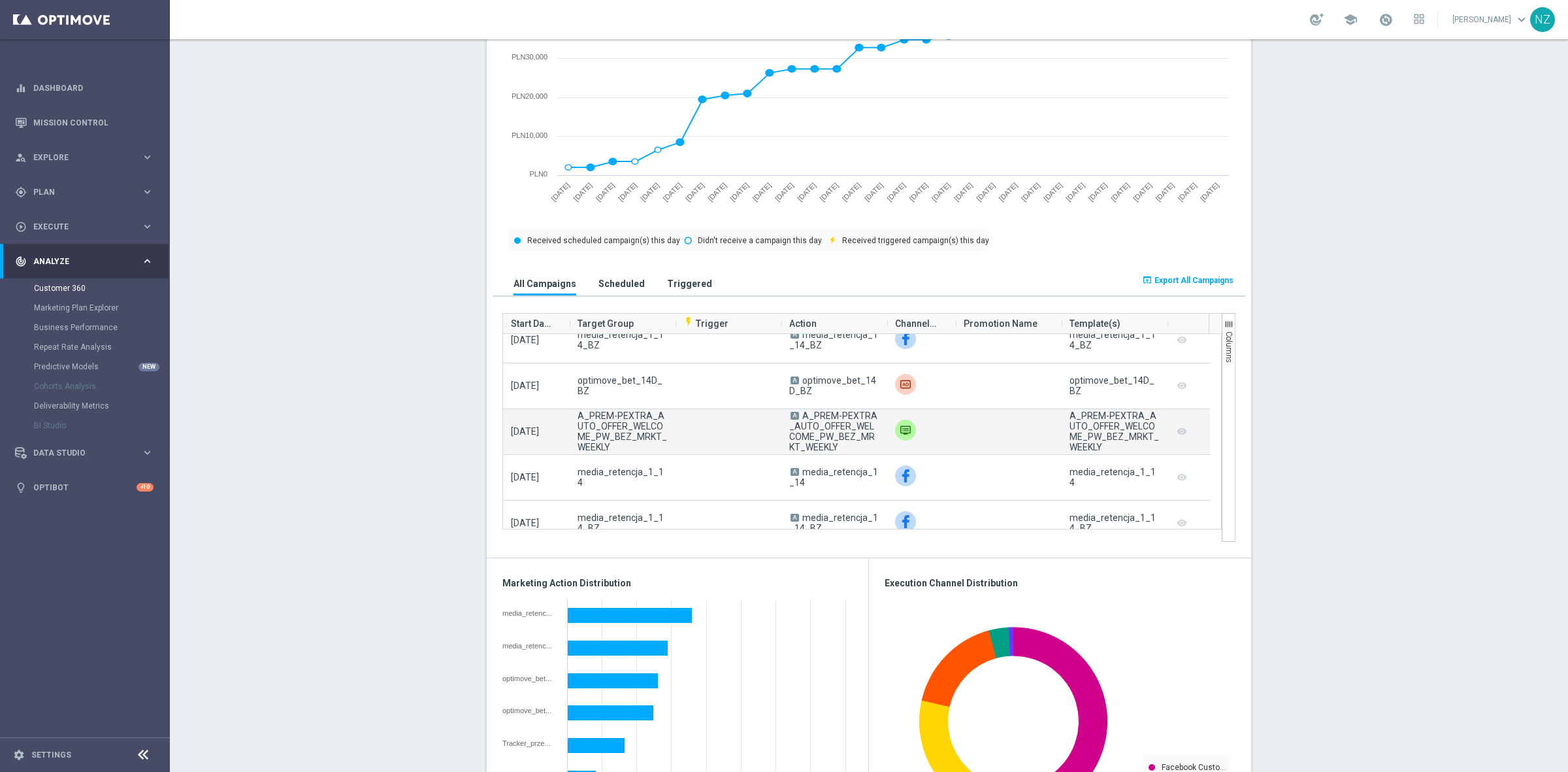
drag, startPoint x: 798, startPoint y: 416, endPoint x: 824, endPoint y: 452, distance: 44.4
click at [824, 452] on span "A A_PREM-PEXTRA_AUTO_OFFER_WELCOME_PW_BEZ_MRKT_WEEKLY" at bounding box center [834, 431] width 90 height 42
copy span "A_PREM-PEXTRA_AUTO_OFFER_WELCOME_PW_BEZ_MRKT_WEEKLY"
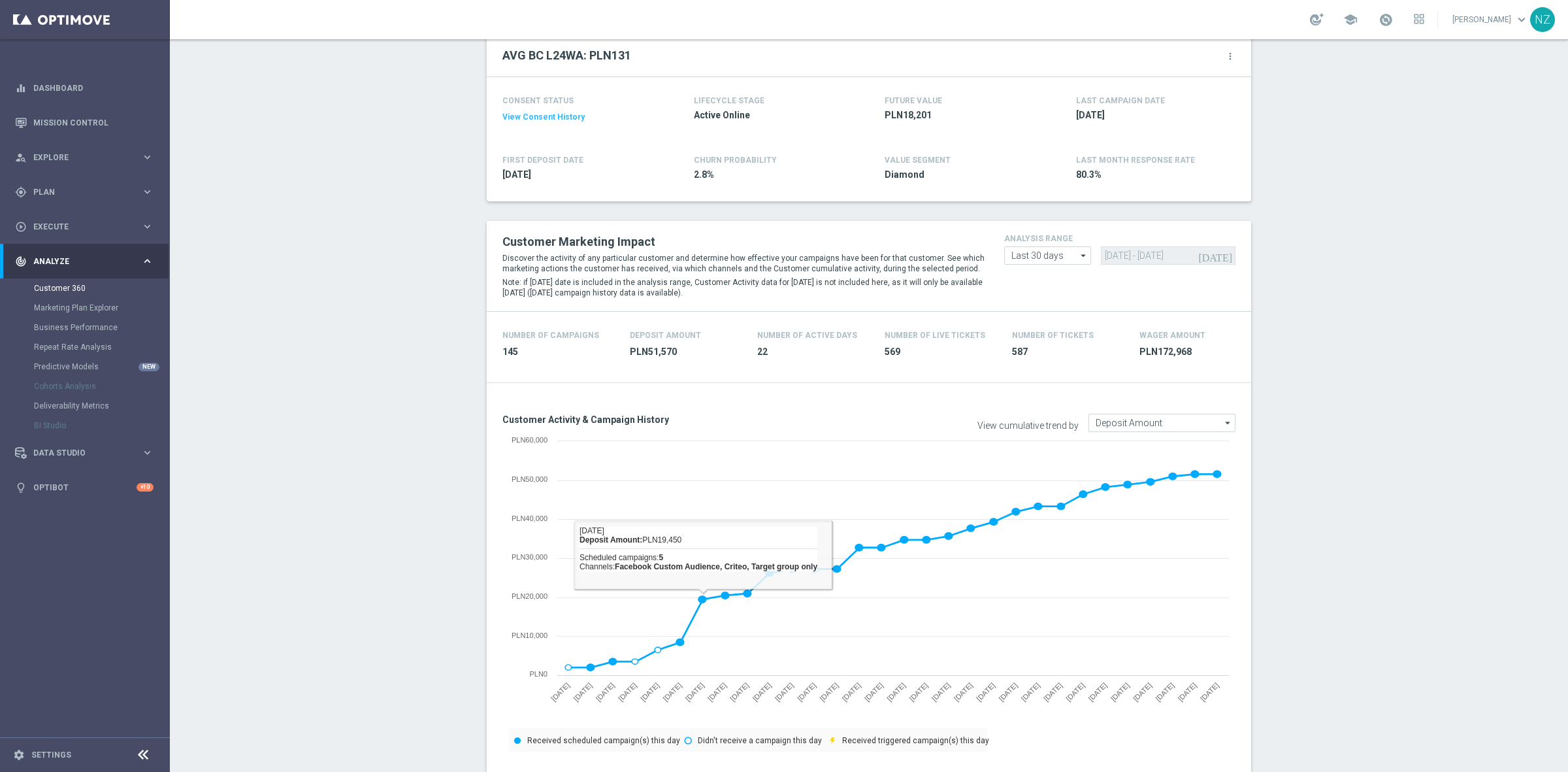
scroll to position [0, 0]
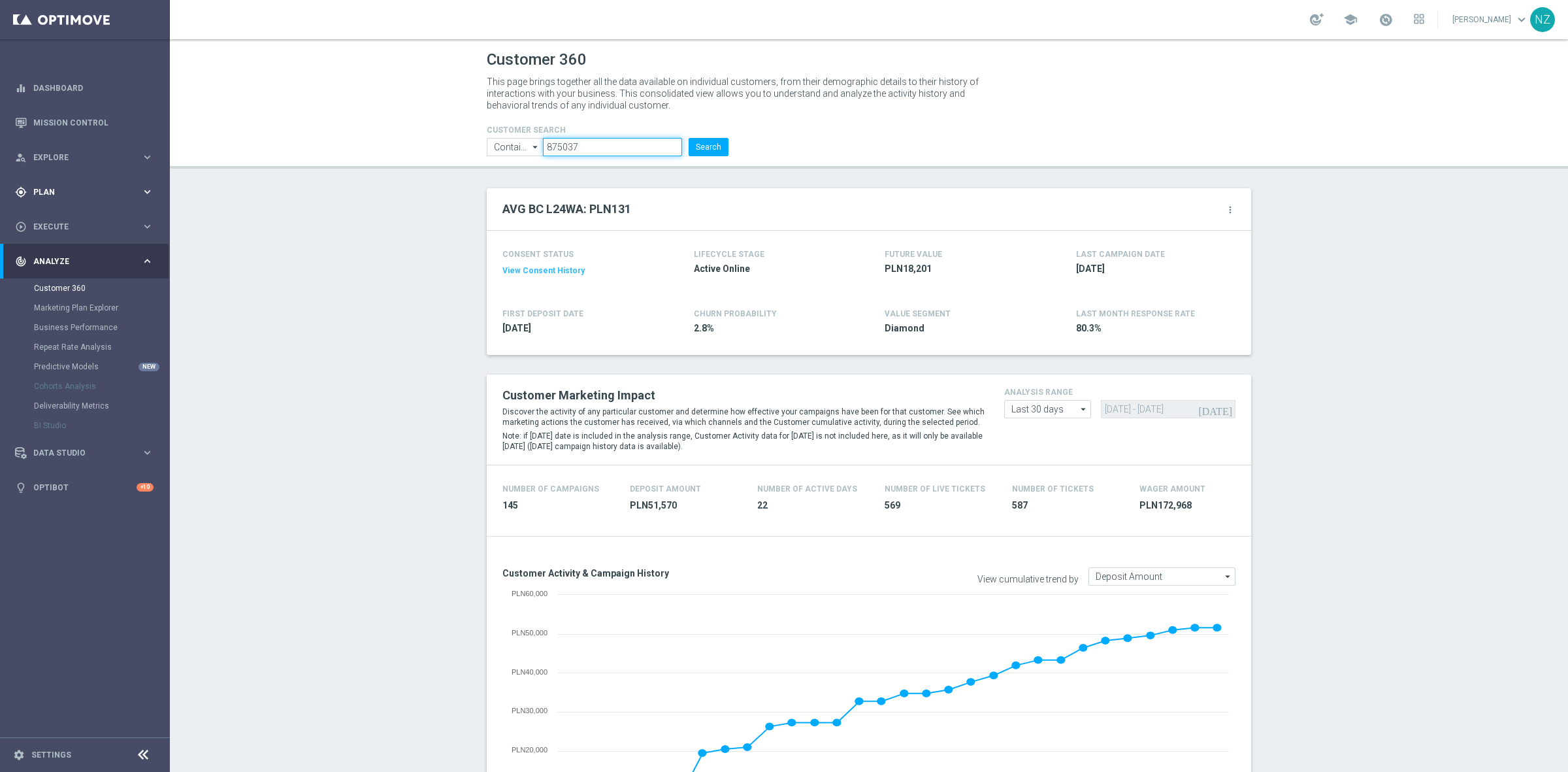
drag, startPoint x: 446, startPoint y: 149, endPoint x: 53, endPoint y: 193, distance: 395.5
click at [177, 187] on div "Customer 360 This page brings together all the data available on individual cus…" at bounding box center [869, 406] width 1398 height 733
paste input "2251418"
type input "2251418"
click button "Search" at bounding box center [708, 147] width 39 height 18
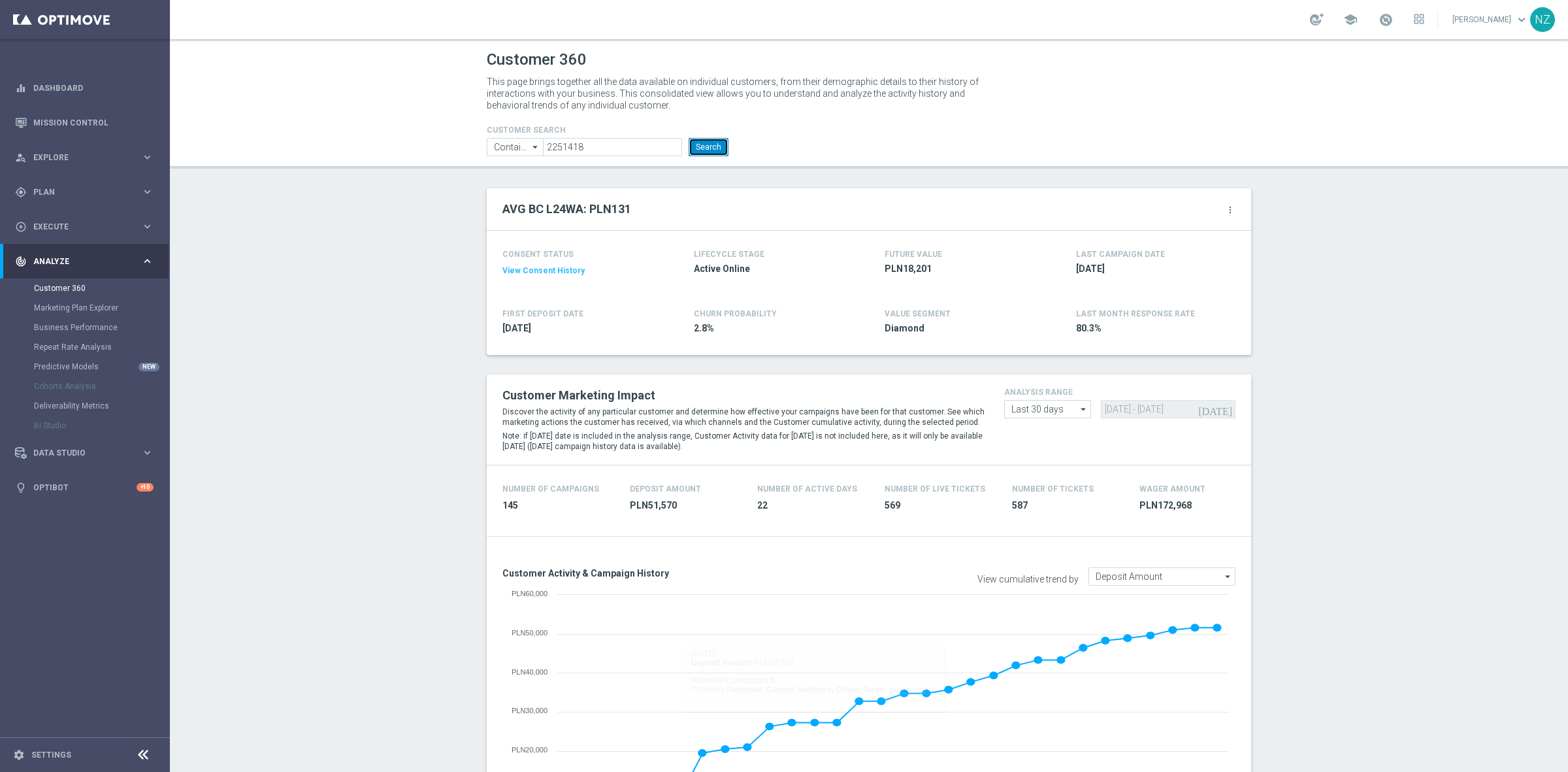
click at [696, 139] on button "Search" at bounding box center [708, 147] width 39 height 18
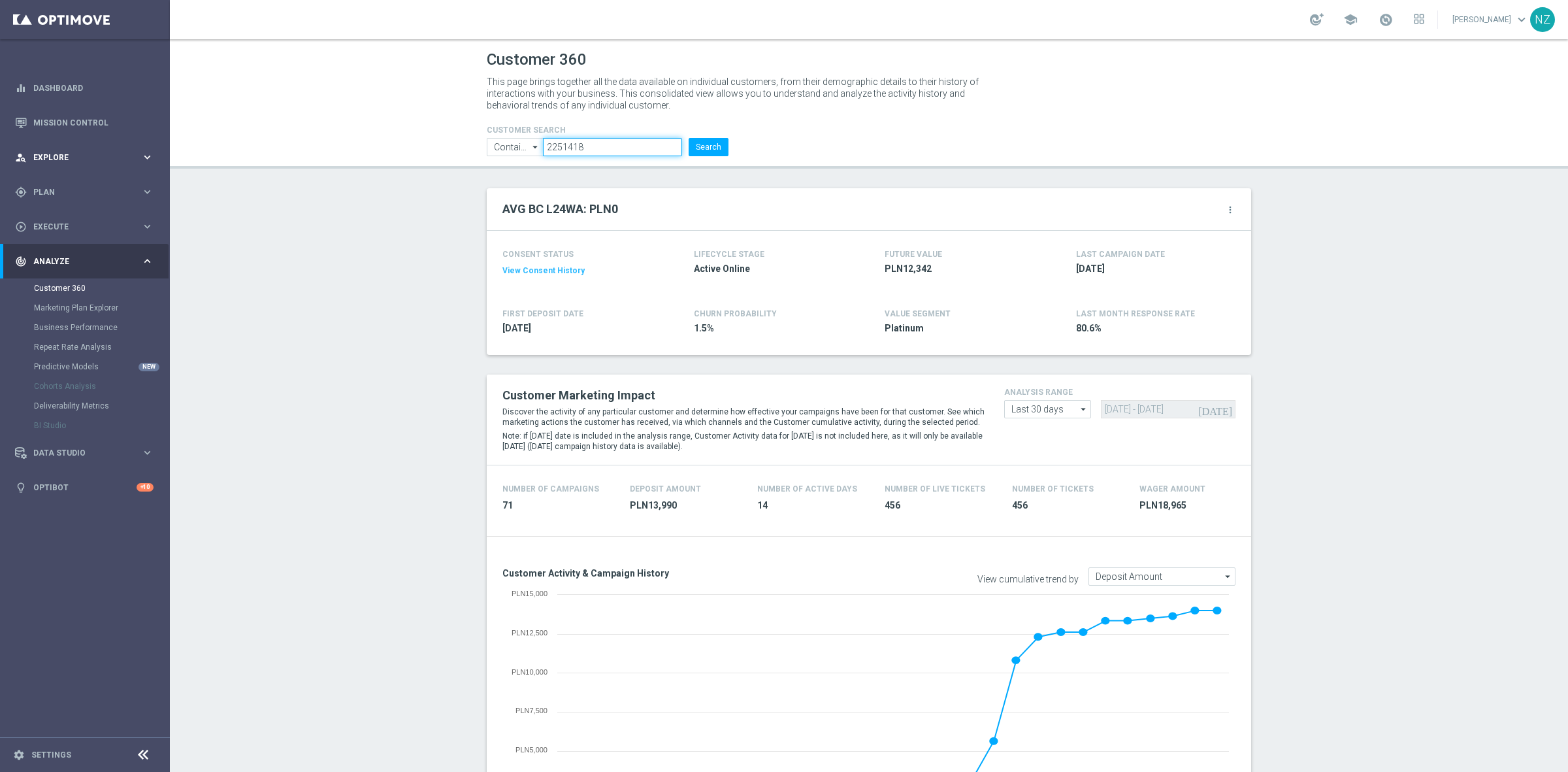
drag, startPoint x: 637, startPoint y: 143, endPoint x: 136, endPoint y: 158, distance: 501.2
click at [188, 160] on header "Customer 360 This page brings together all the data available on individual cus…" at bounding box center [869, 104] width 1398 height 129
paste input "99410"
type input "994108"
click button "Search" at bounding box center [708, 147] width 39 height 18
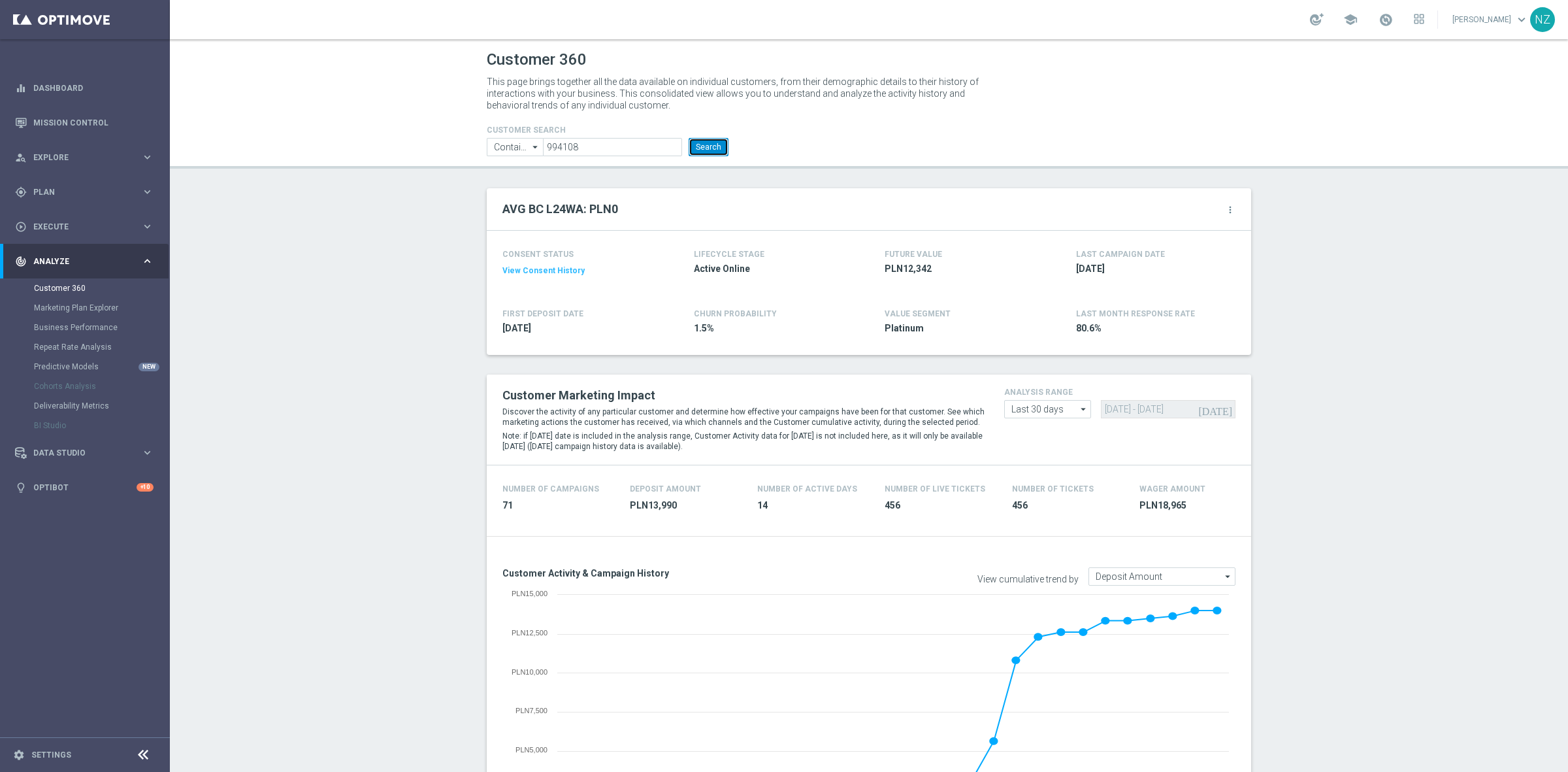
click at [705, 145] on button "Search" at bounding box center [708, 147] width 39 height 18
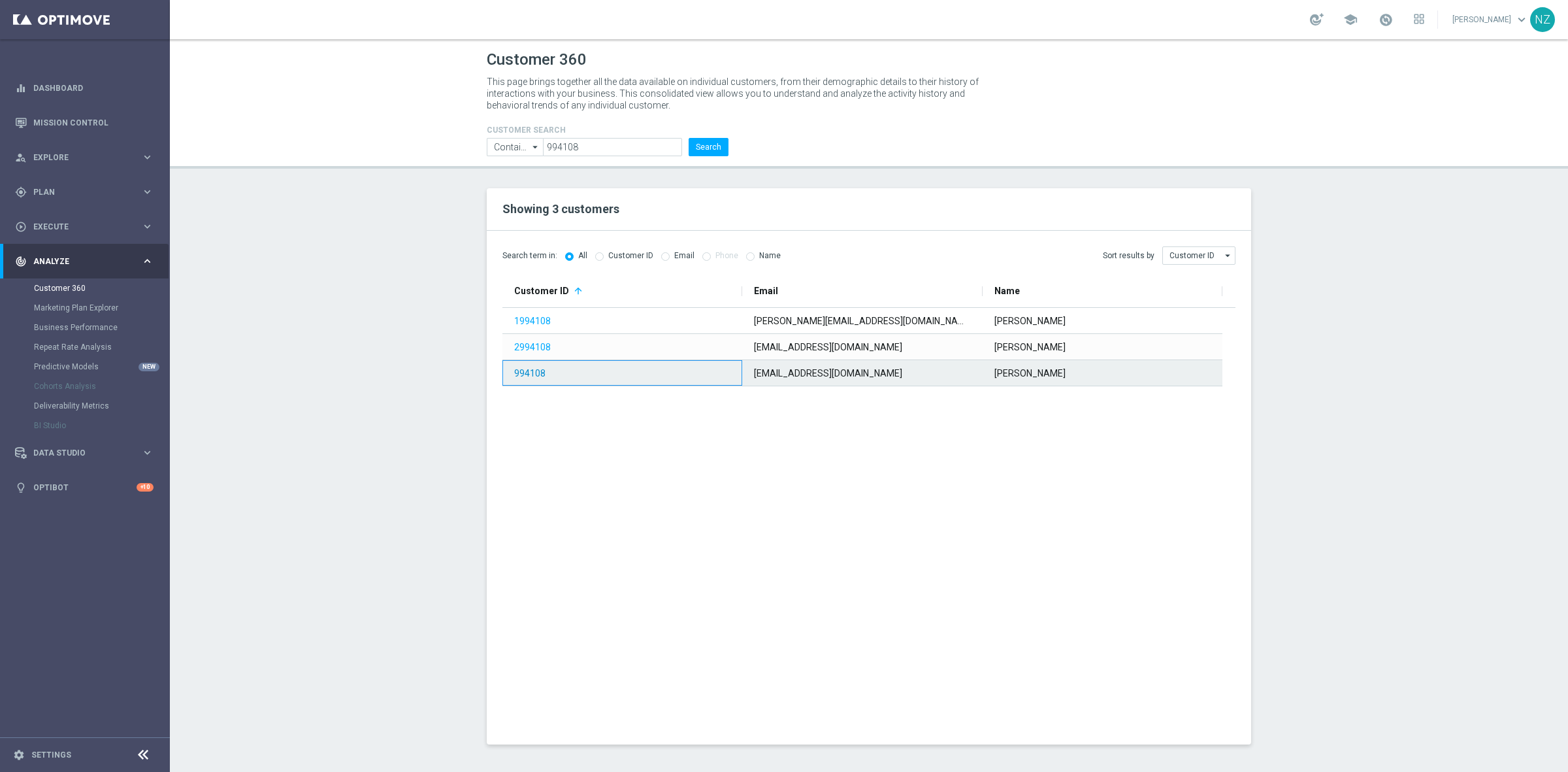
click at [514, 371] on link "994108" at bounding box center [530, 373] width 31 height 11
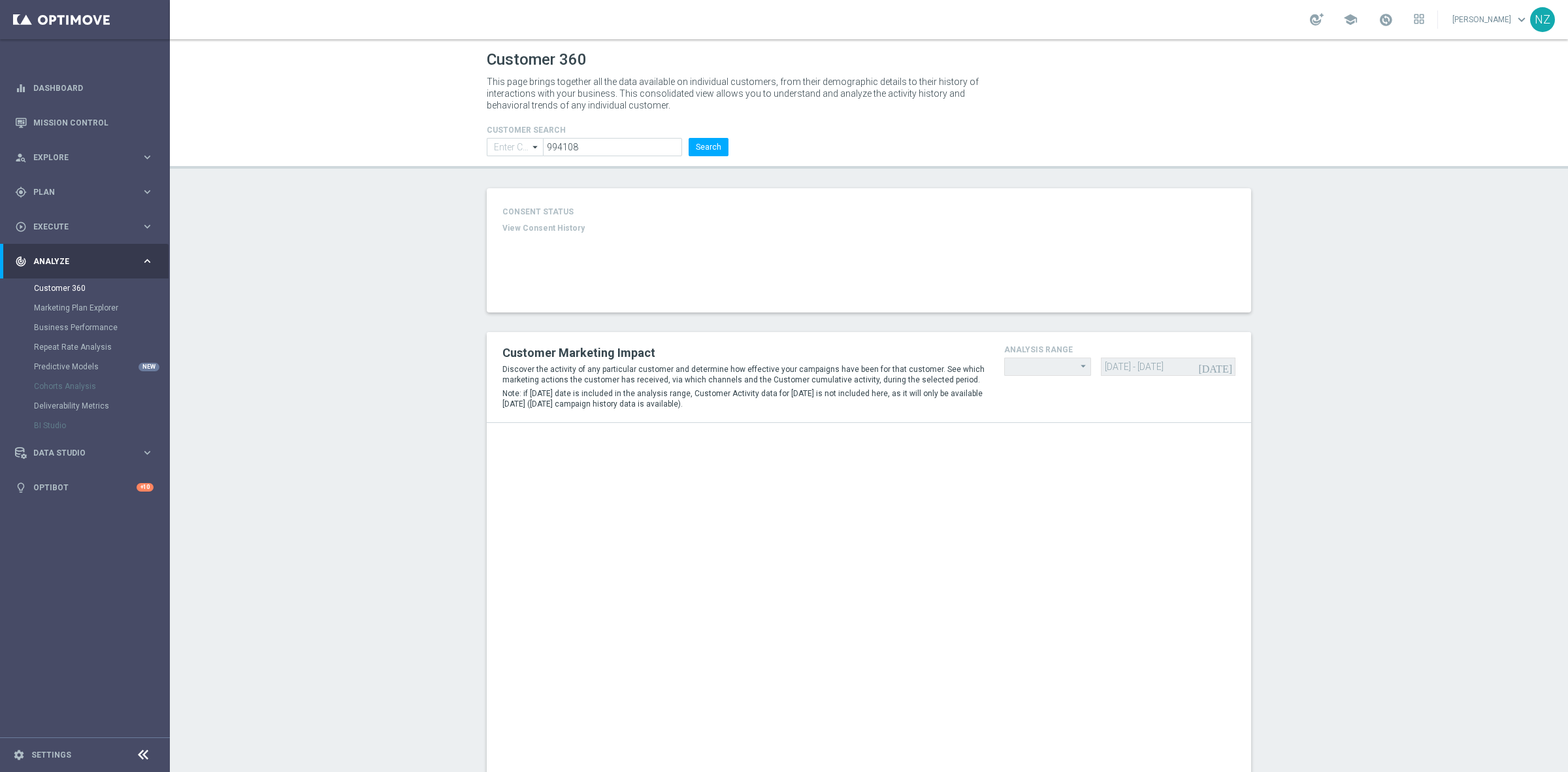
type input "Contains"
type input "Last 30 days"
type input "Deposit Amount"
type input "Last 30 days"
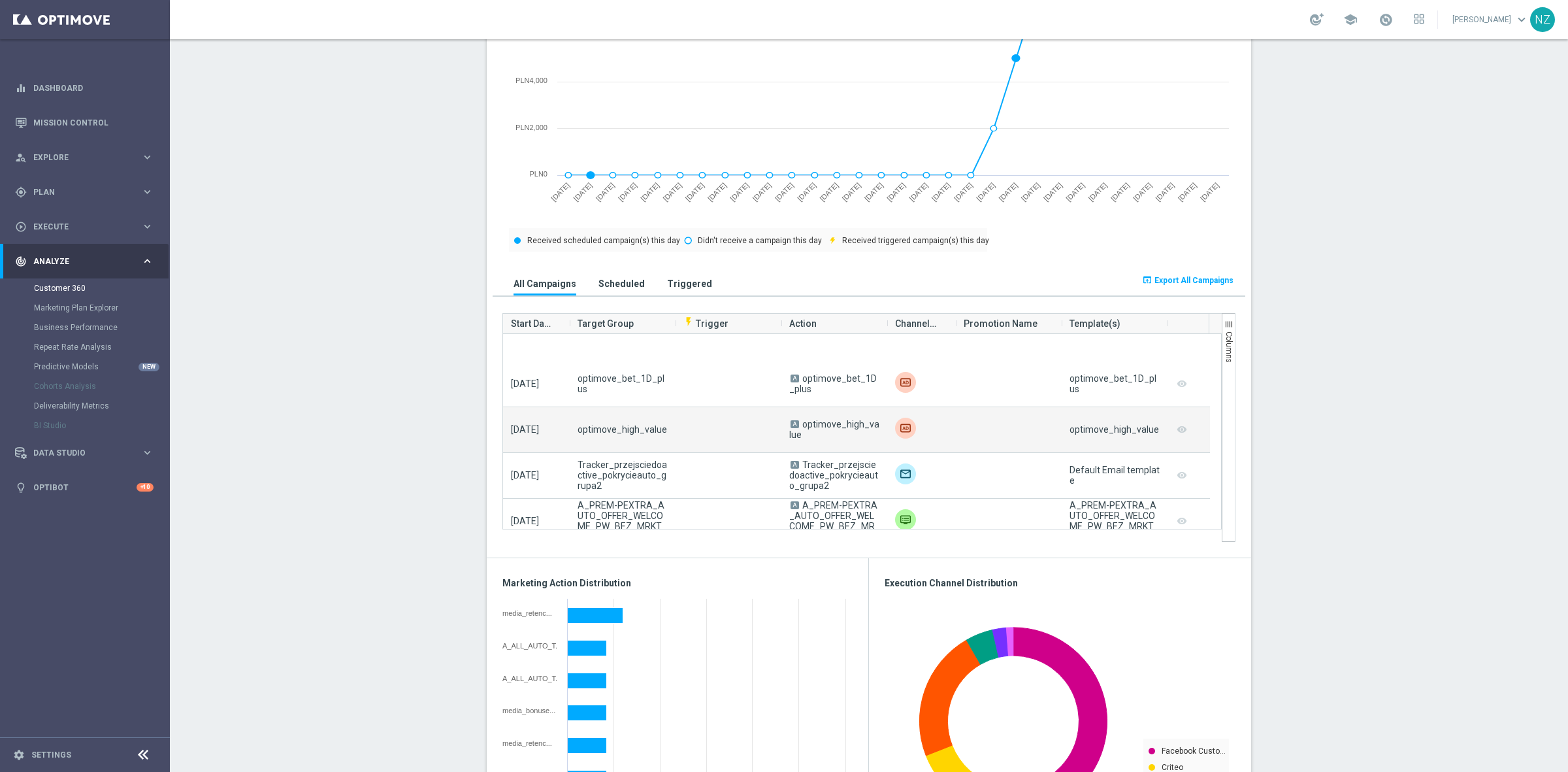
scroll to position [2941, 0]
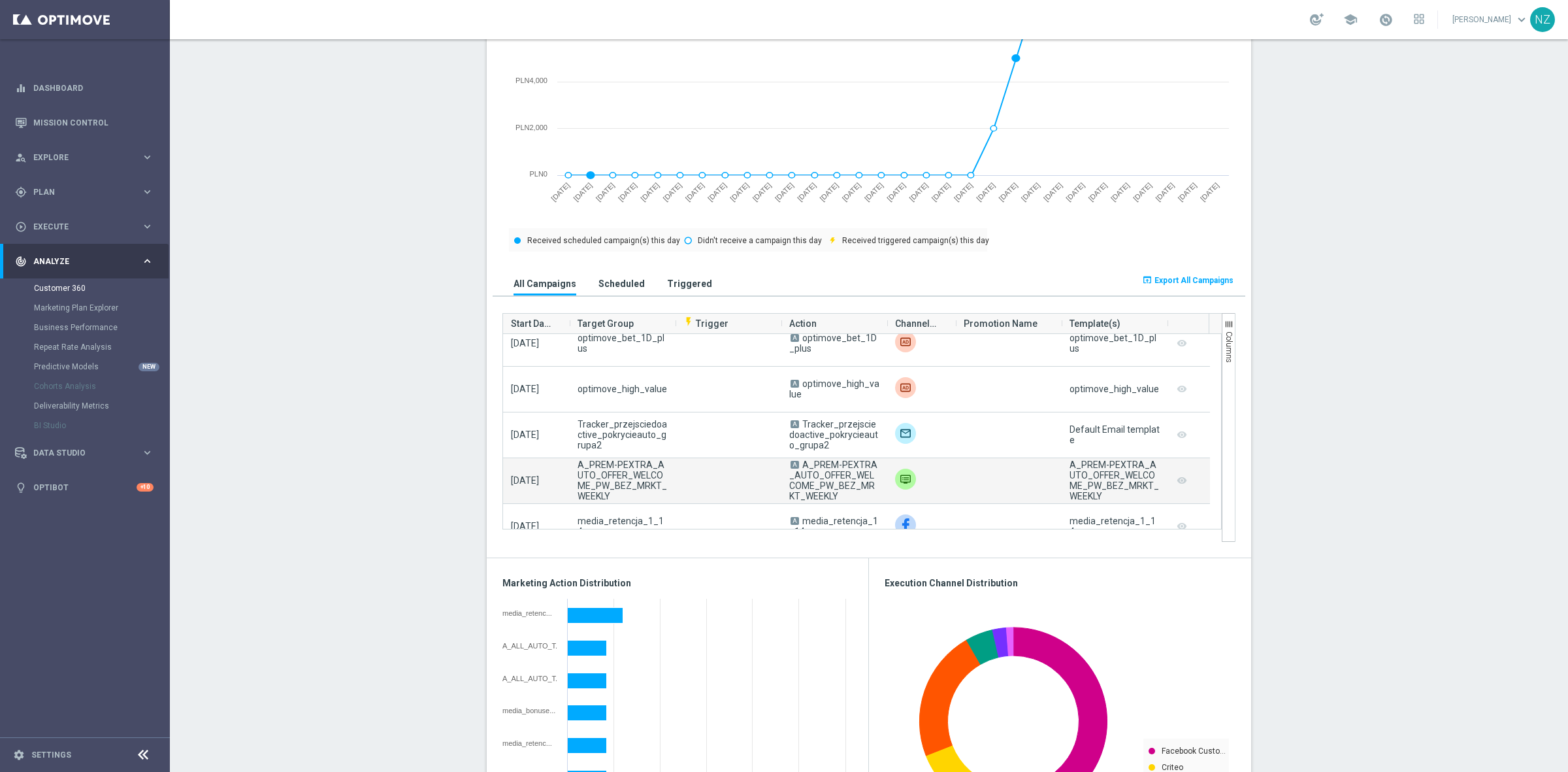
drag, startPoint x: 801, startPoint y: 465, endPoint x: 863, endPoint y: 500, distance: 71.2
click at [863, 500] on span "A A_PREM-PEXTRA_AUTO_OFFER_WELCOME_PW_BEZ_MRKT_WEEKLY" at bounding box center [834, 480] width 90 height 42
click at [871, 494] on span "A A_PREM-PEXTRA_AUTO_OFFER_WELCOME_PW_BEZ_MRKT_WEEKLY" at bounding box center [834, 480] width 90 height 42
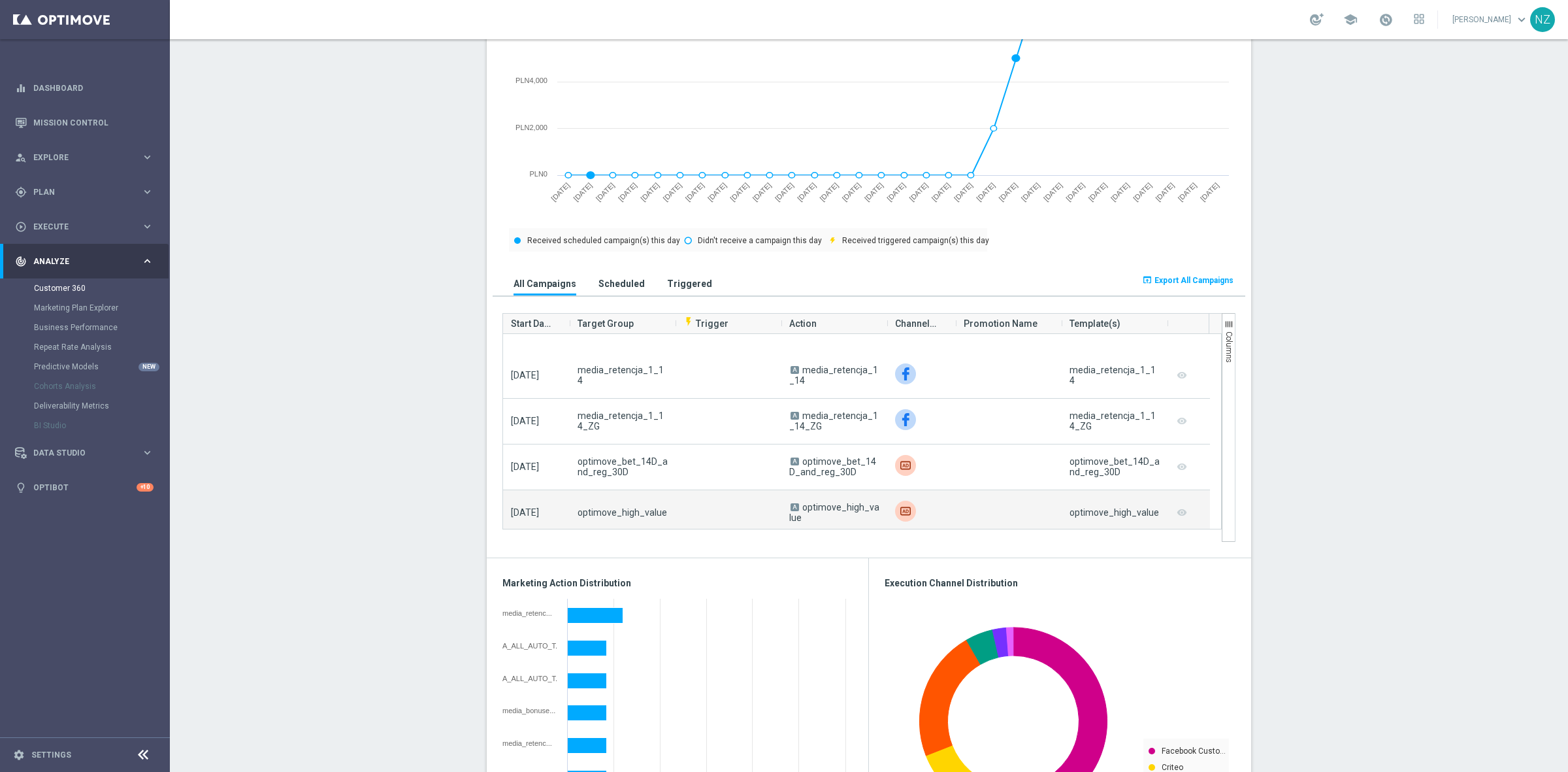
scroll to position [0, 0]
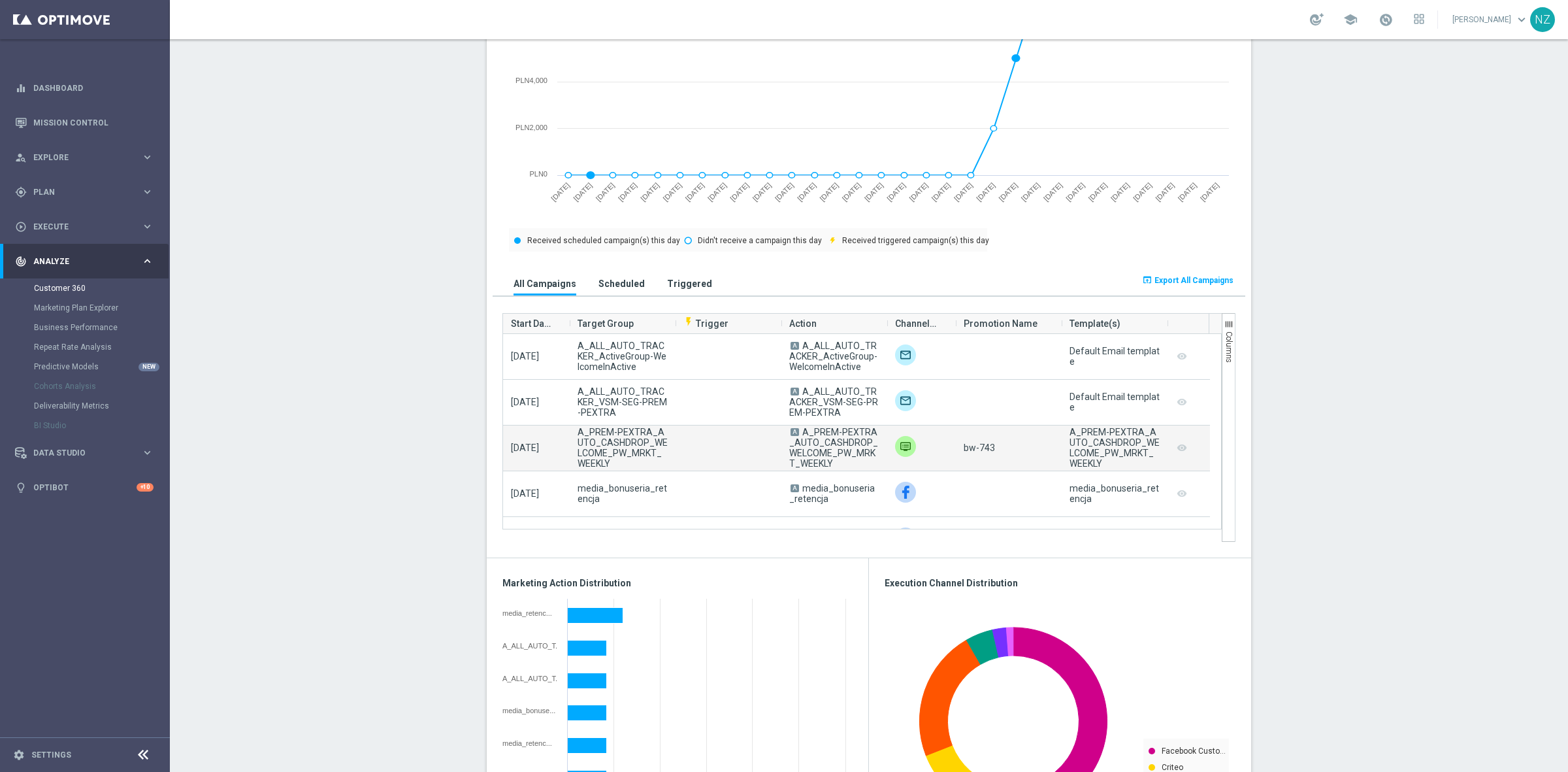
drag, startPoint x: 797, startPoint y: 430, endPoint x: 837, endPoint y: 465, distance: 53.2
click at [837, 465] on span "A A_PREM-PEXTRA_AUTO_CASHDROP_WELCOME_PW_MRKT_WEEKLY" at bounding box center [834, 447] width 90 height 42
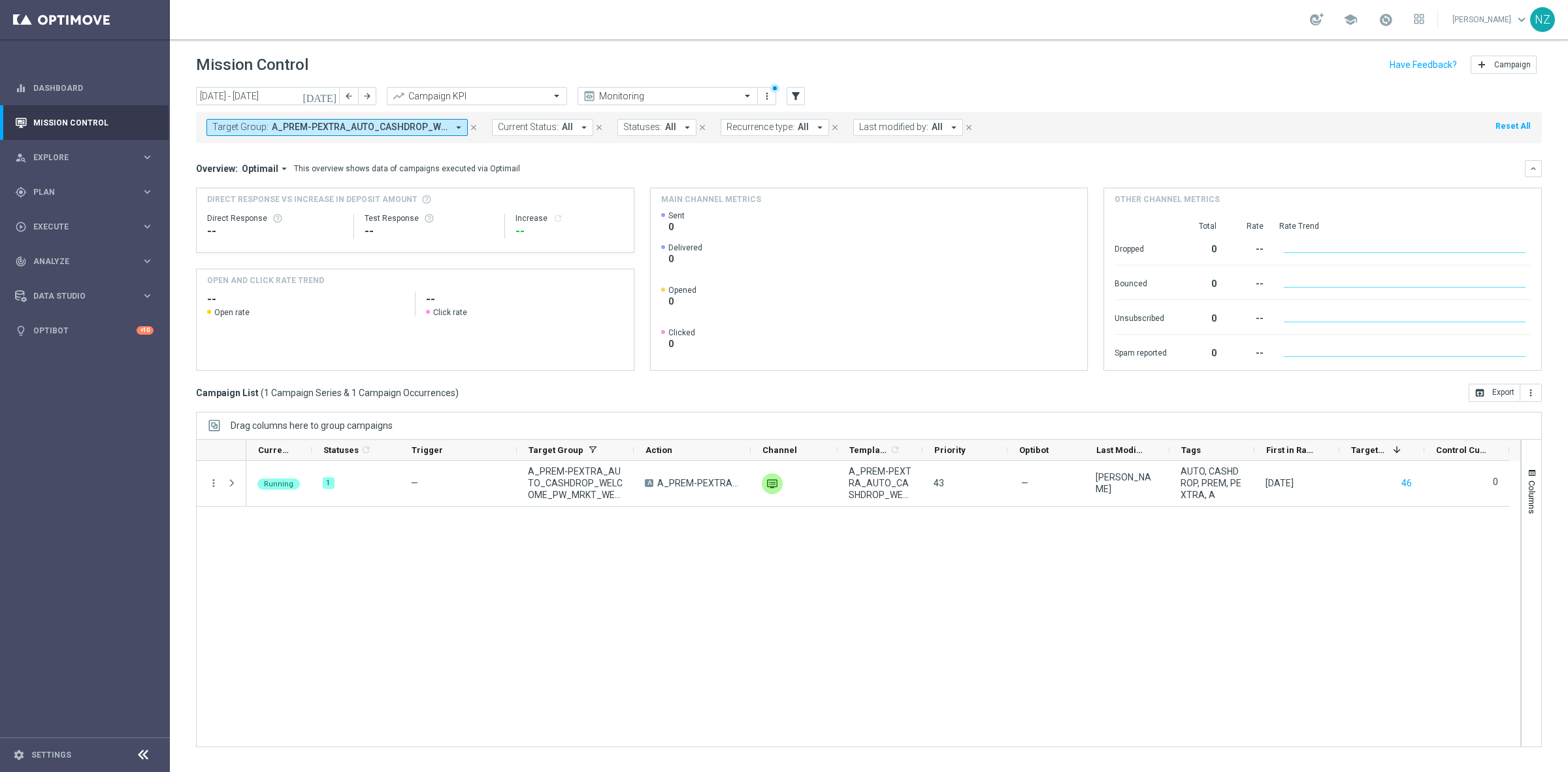
click at [419, 122] on span "A_PREM-PEXTRA_AUTO_CASHDROP_WELCOME_PW_MRKT_WEEKLY" at bounding box center [360, 127] width 176 height 11
click at [356, 150] on input "text" at bounding box center [315, 152] width 191 height 11
click at [398, 219] on div "A_PREM-PEXTRA_AUTO_OFFER_WELCOME_PW_BEZ_MRKT_WEEKLY" at bounding box center [320, 210] width 215 height 21
type input "A_PREM-PEXTRA_AUTO_OFFER_WELCOME_PW_BEZ_MRKT_WEEKLY"
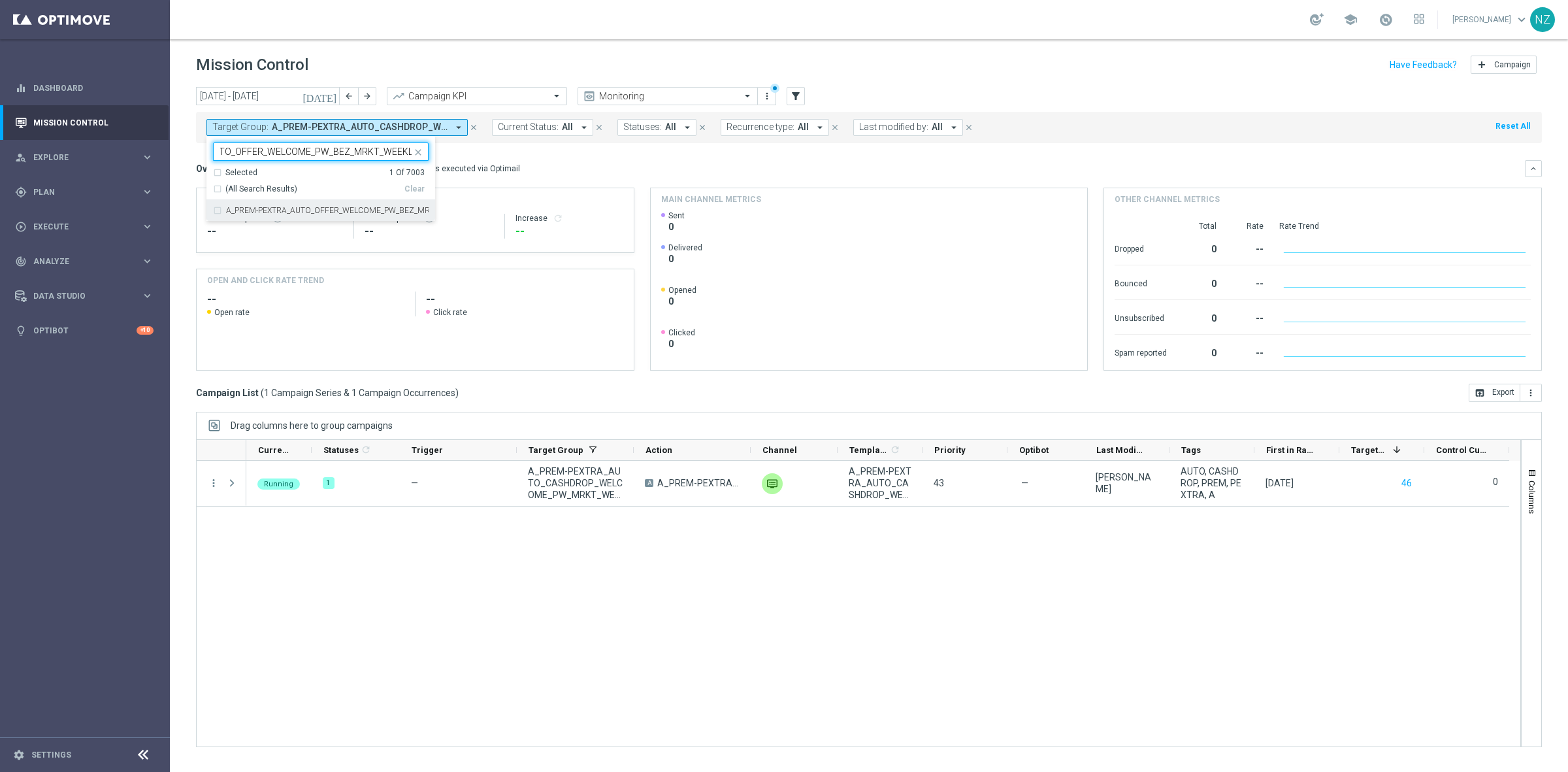
scroll to position [0, 0]
click at [676, 592] on div "Running 1 — A_PREM-PEXTRA_AUTO_CASHDROP_WELCOME_PW_MRKT_WEEKLY A A_PREM-PEXTRA_…" at bounding box center [883, 603] width 1275 height 285
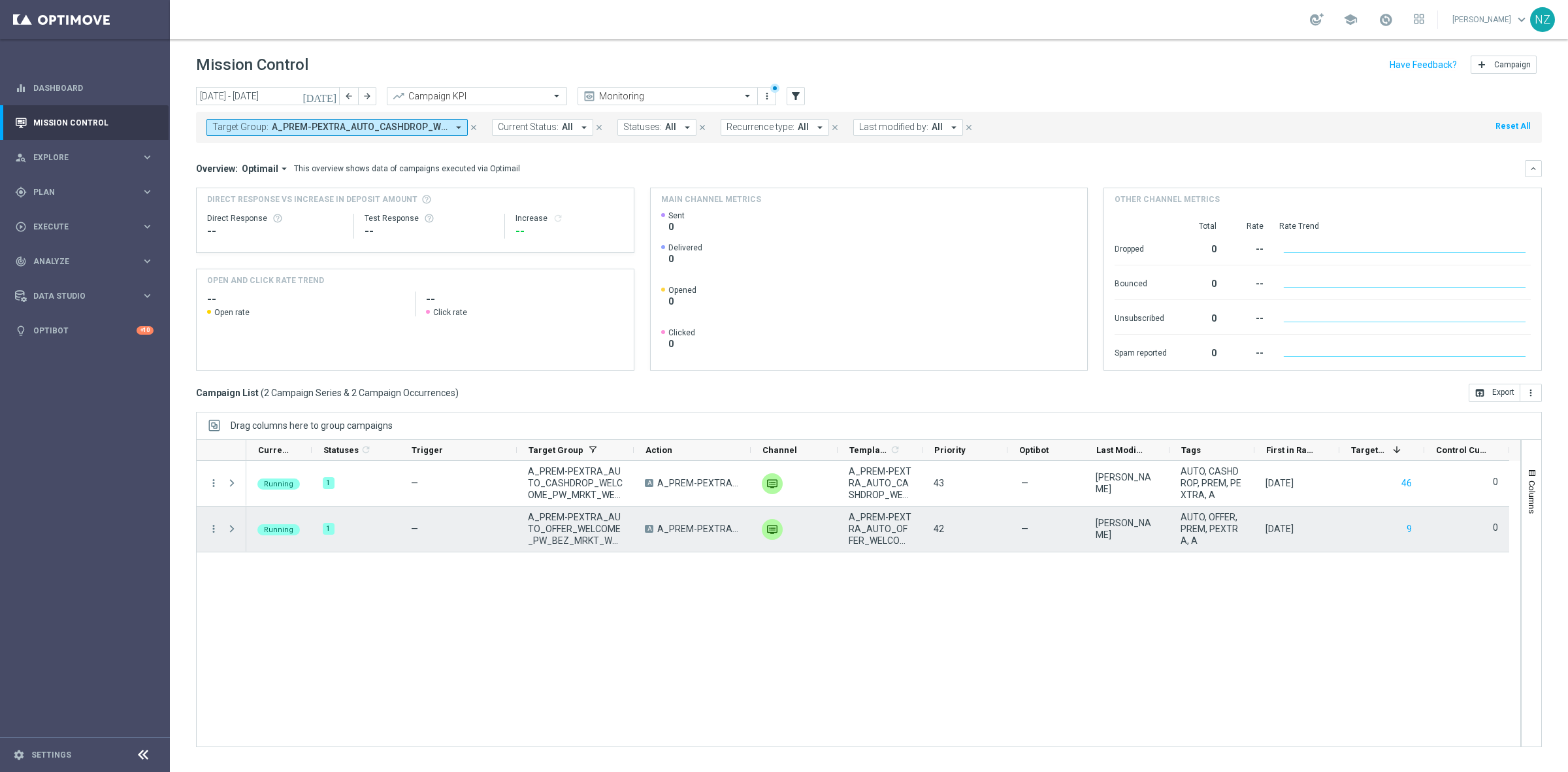
click at [945, 528] on div "42" at bounding box center [965, 529] width 85 height 45
click at [1409, 526] on button "9" at bounding box center [1409, 529] width 8 height 16
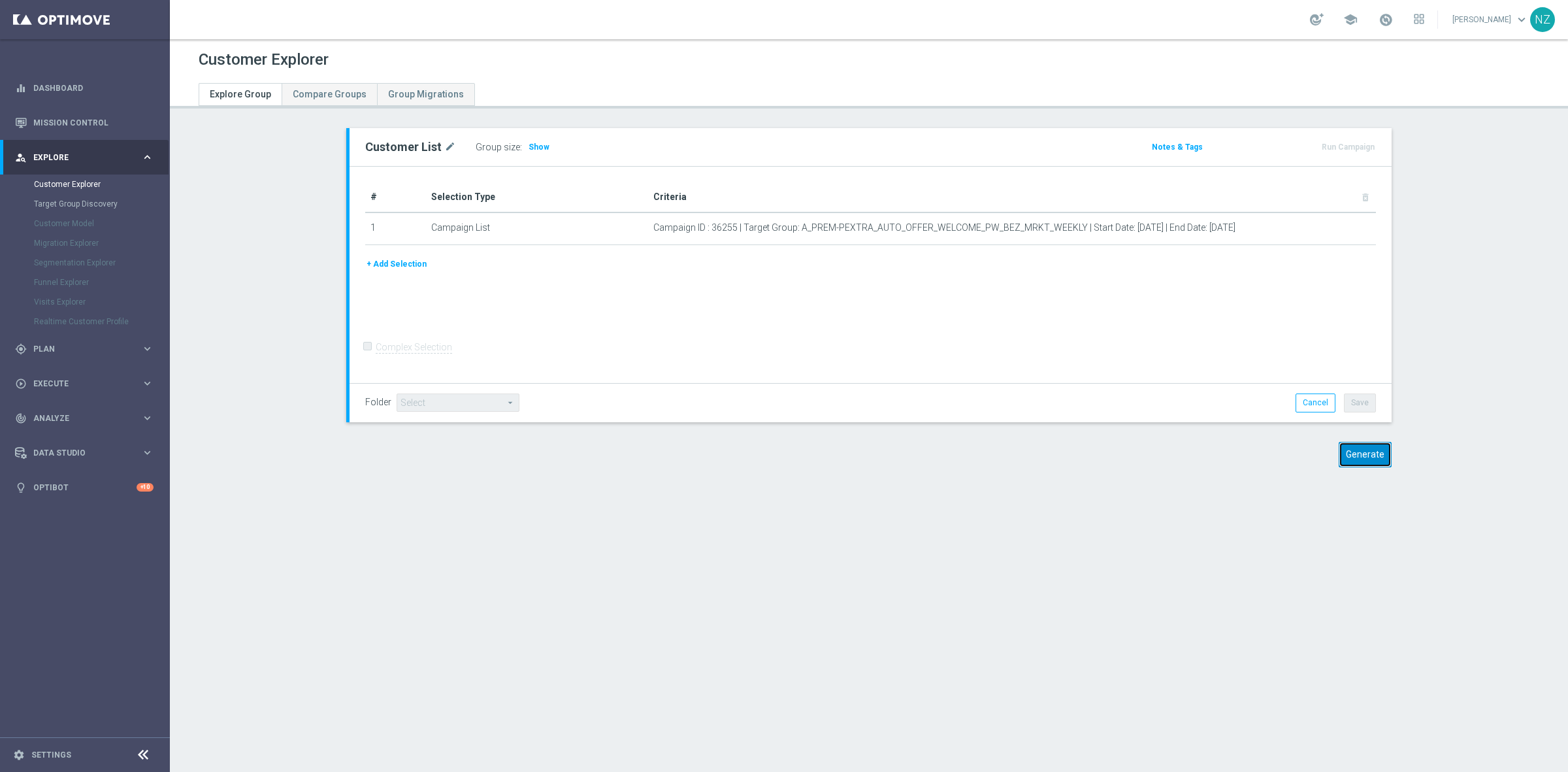
click at [1366, 459] on button "Generate" at bounding box center [1365, 454] width 53 height 25
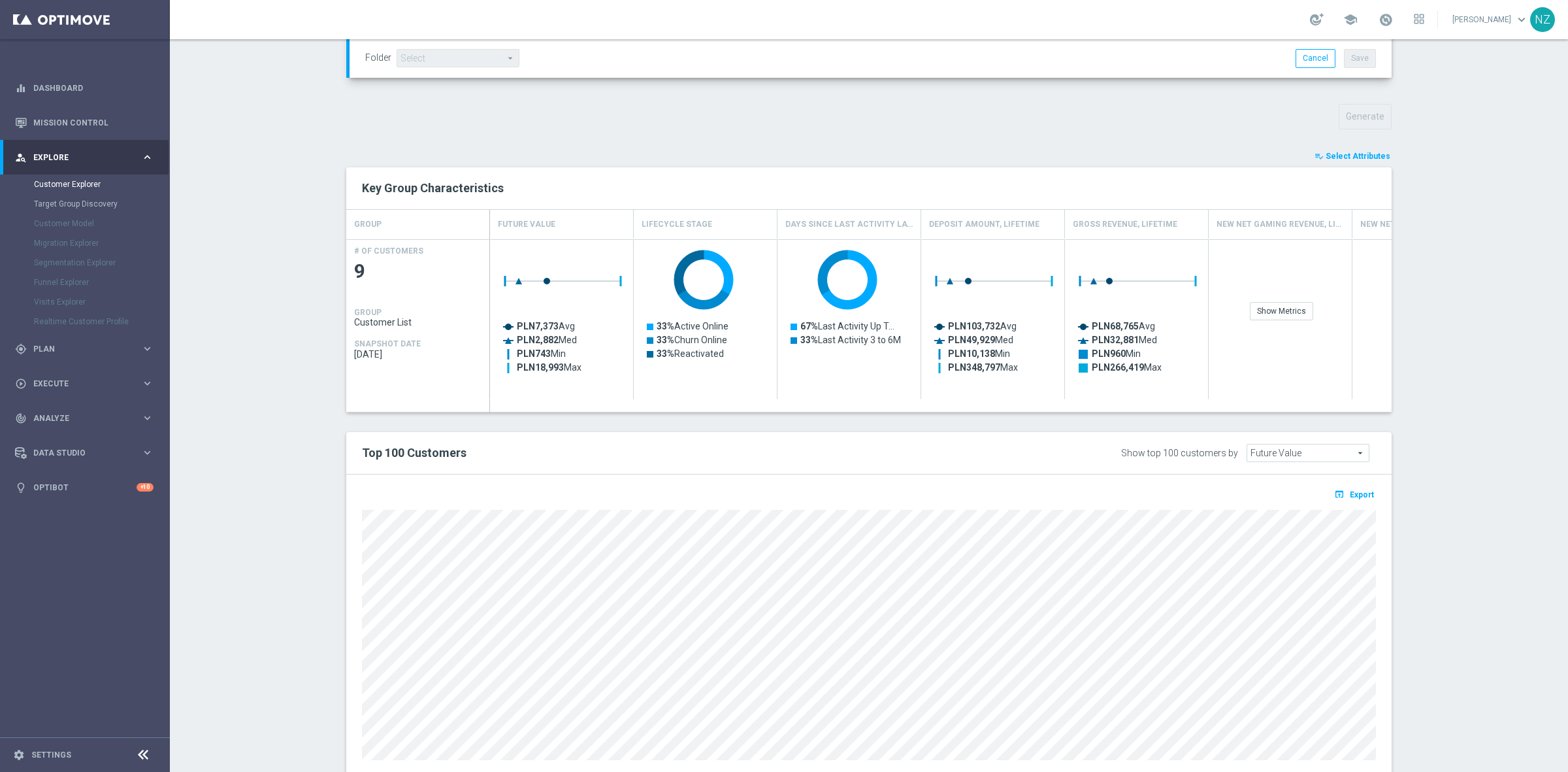
scroll to position [445, 0]
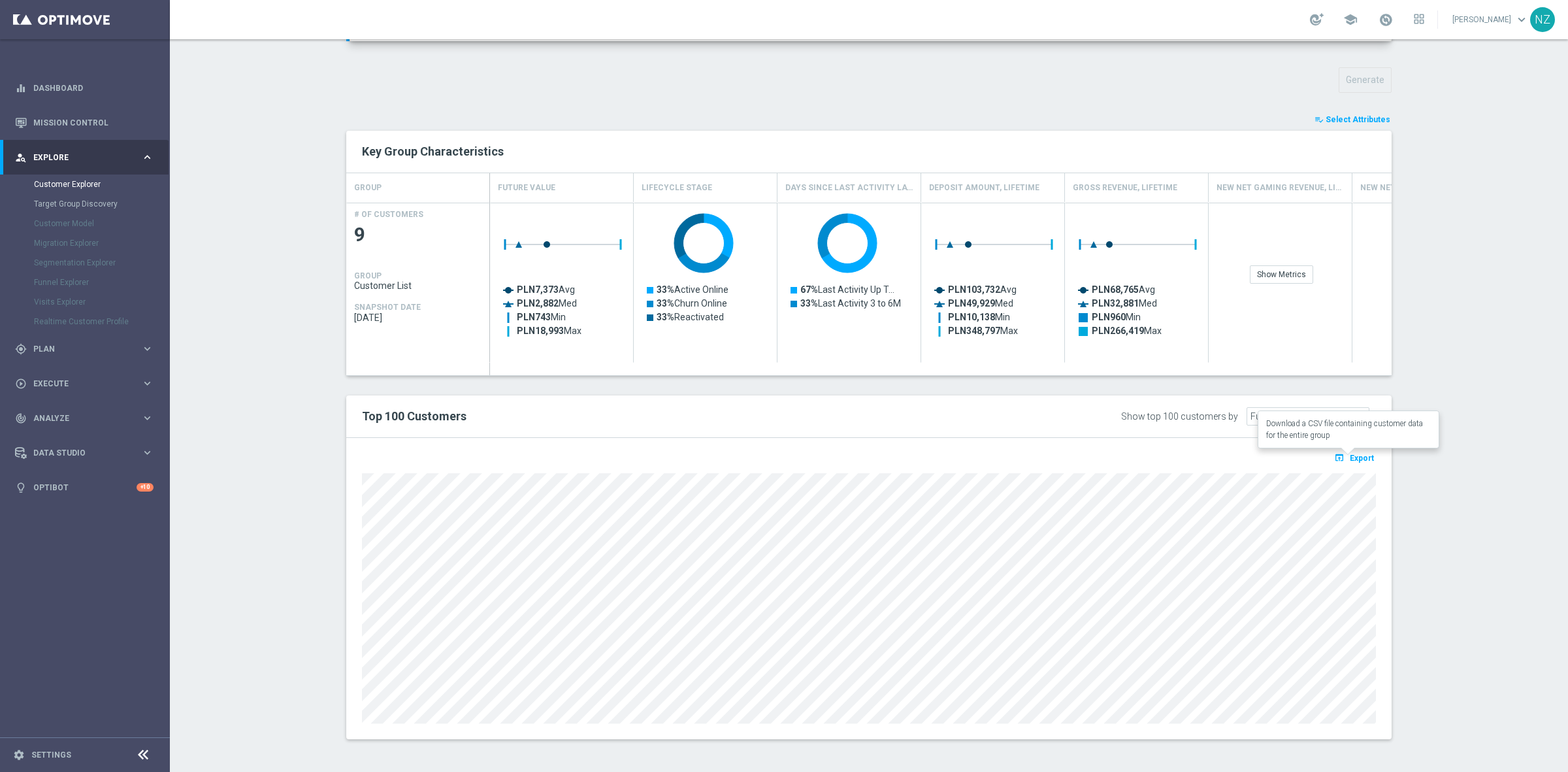
click at [1354, 455] on span "Export" at bounding box center [1362, 458] width 24 height 9
